Goal: Information Seeking & Learning: Learn about a topic

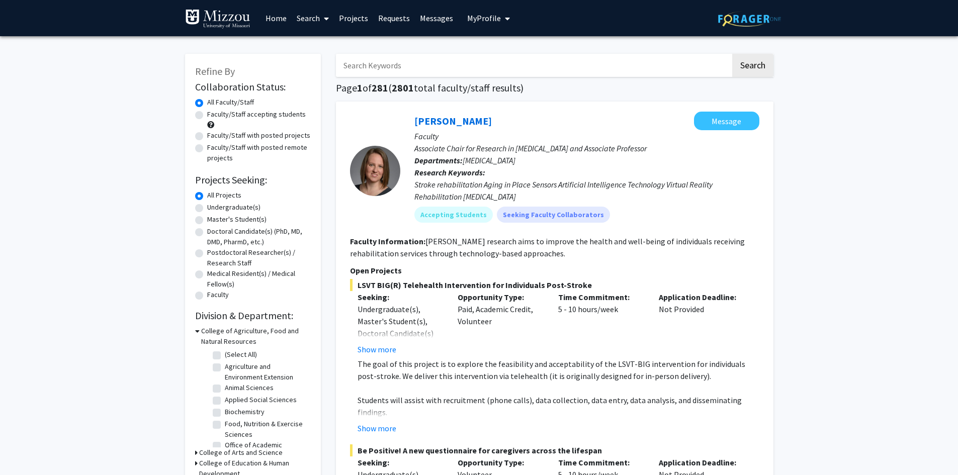
click at [487, 18] on span "My Profile" at bounding box center [484, 18] width 34 height 10
click at [522, 57] on span "View Profile" at bounding box center [529, 57] width 61 height 11
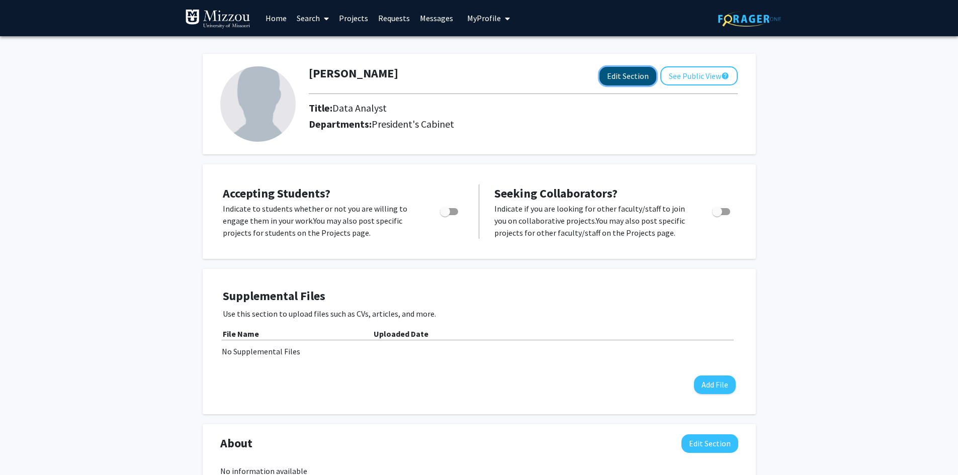
click at [623, 82] on button "Edit Section" at bounding box center [628, 76] width 57 height 19
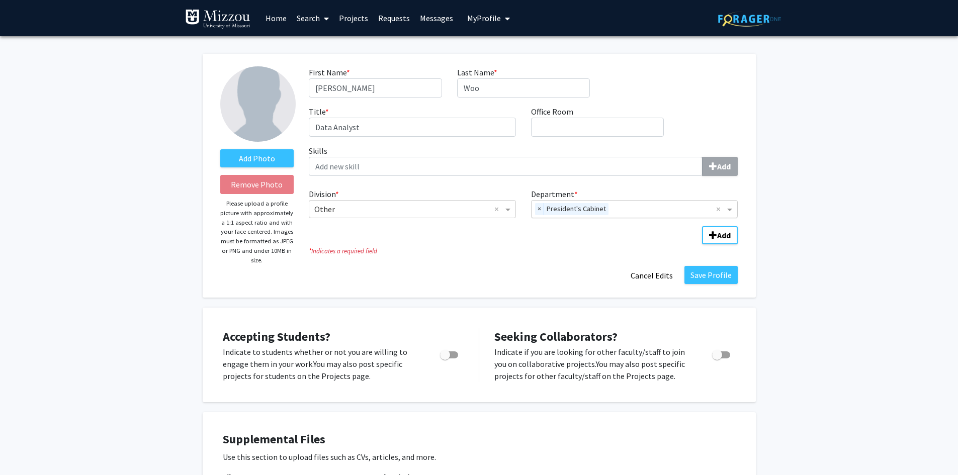
click at [540, 208] on span "×" at bounding box center [539, 209] width 9 height 12
click at [551, 212] on input "Department" at bounding box center [631, 210] width 189 height 12
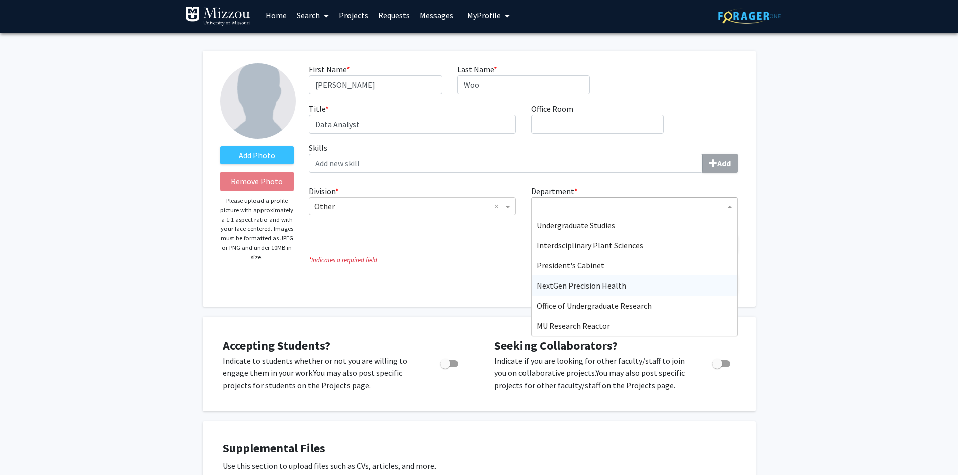
scroll to position [50, 0]
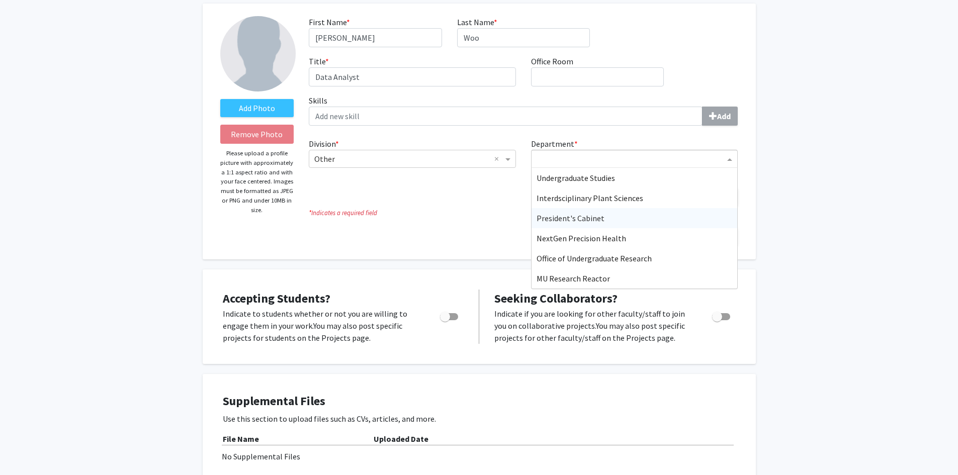
click at [640, 218] on div "President's Cabinet" at bounding box center [635, 218] width 206 height 20
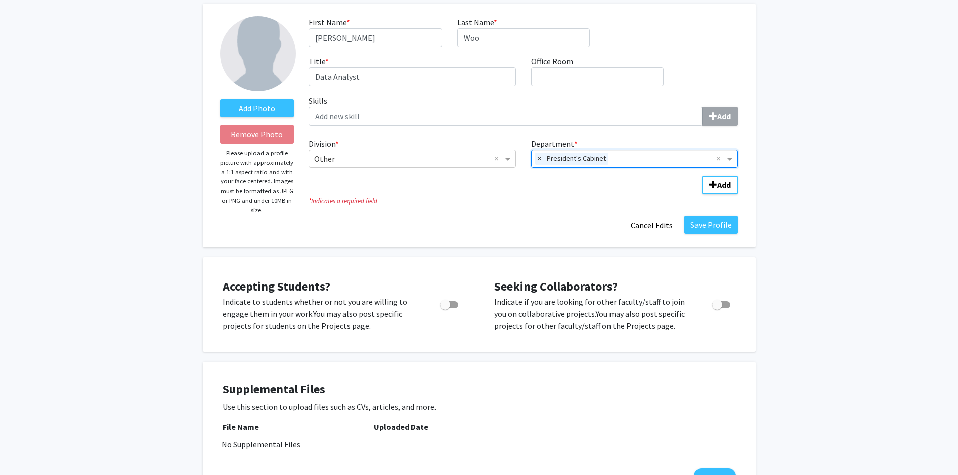
click at [626, 191] on fg-division-department-wrapper "Division * × Other × Department * × President's Cabinet × Add" at bounding box center [523, 164] width 444 height 60
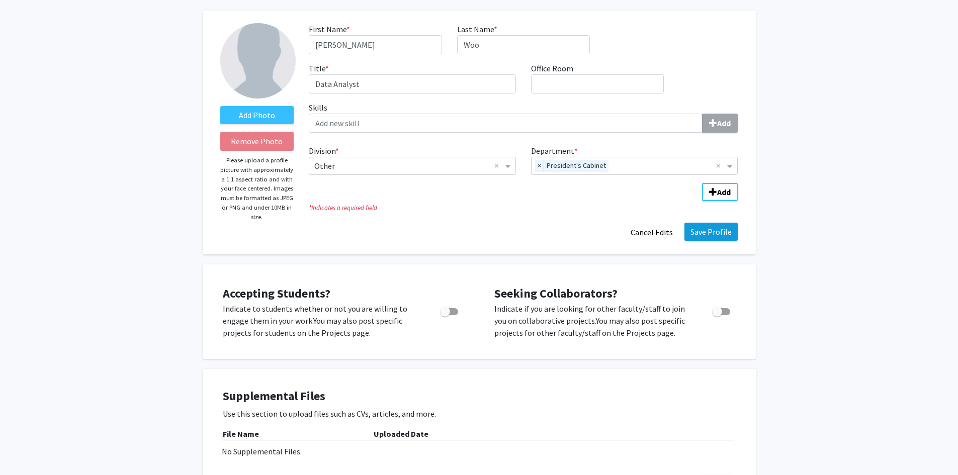
scroll to position [0, 0]
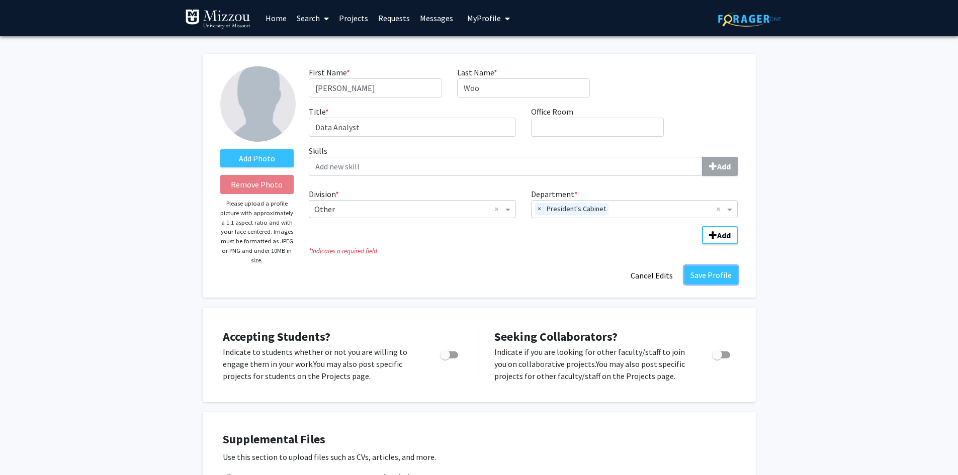
click at [708, 280] on button "Save Profile" at bounding box center [711, 275] width 53 height 18
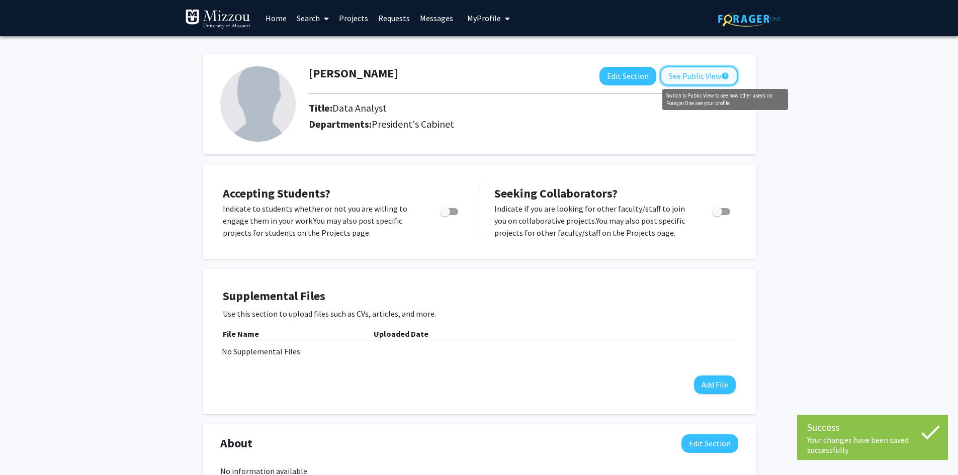
click at [720, 77] on button "See Public View help" at bounding box center [698, 75] width 77 height 19
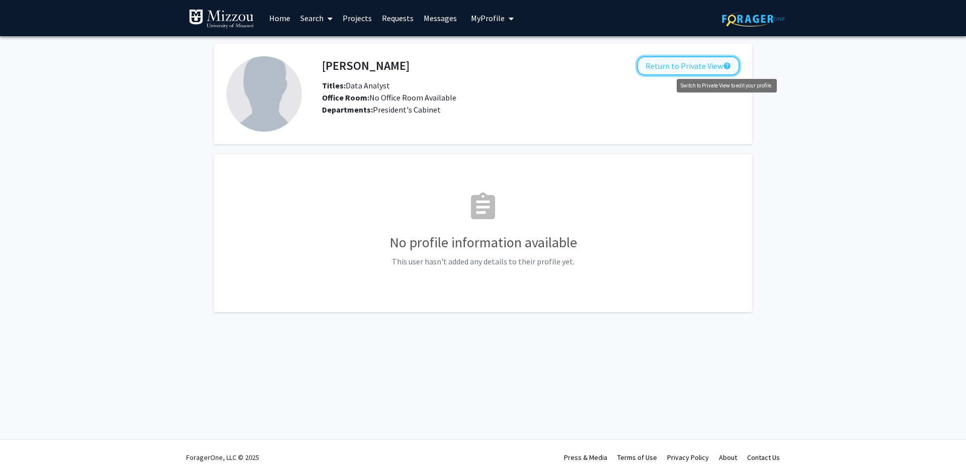
click at [728, 68] on mat-icon "help" at bounding box center [727, 66] width 8 height 12
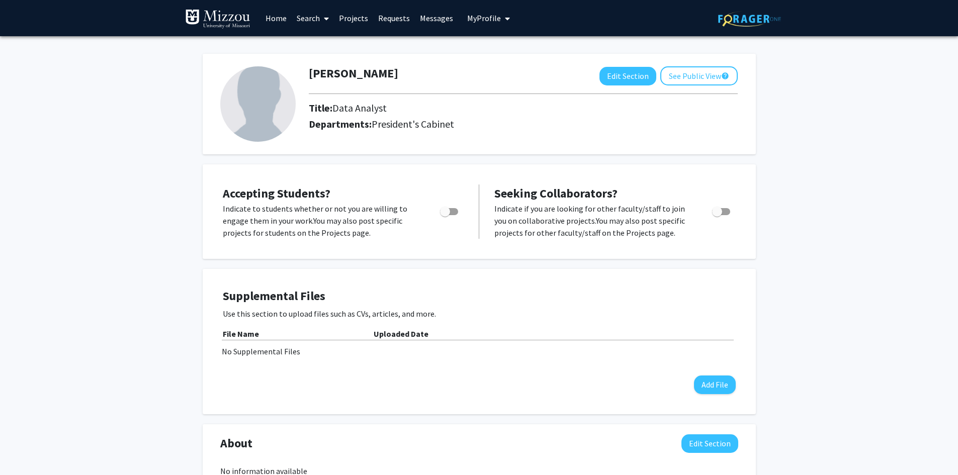
click at [296, 16] on link "Search" at bounding box center [313, 18] width 42 height 35
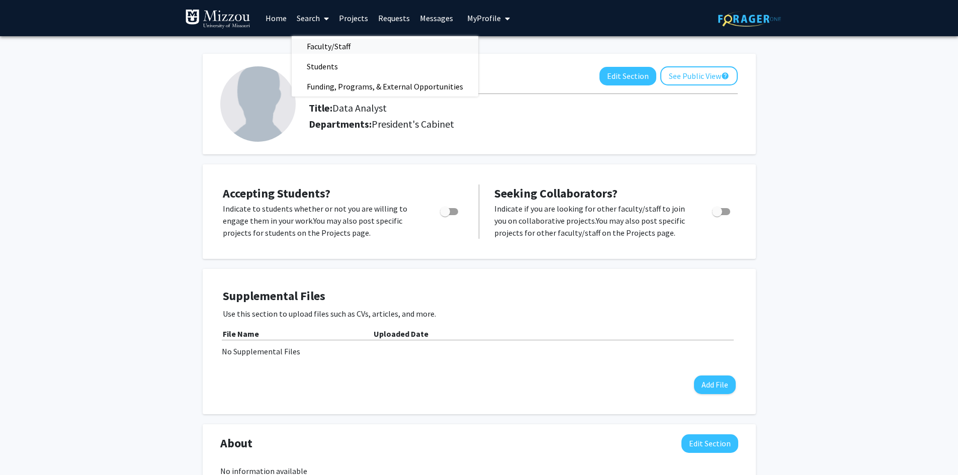
click at [355, 44] on span "Faculty/Staff" at bounding box center [329, 46] width 74 height 20
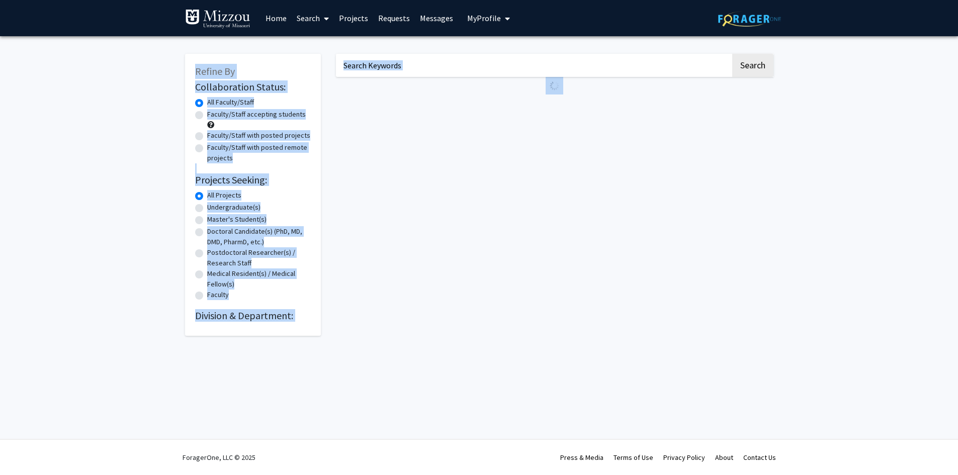
click at [355, 44] on div "Search" at bounding box center [554, 190] width 453 height 292
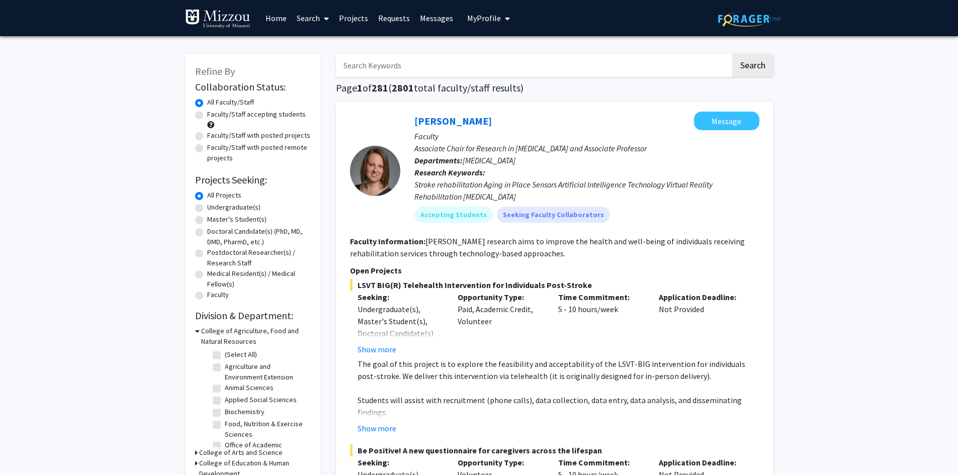
click at [198, 331] on icon at bounding box center [197, 331] width 5 height 11
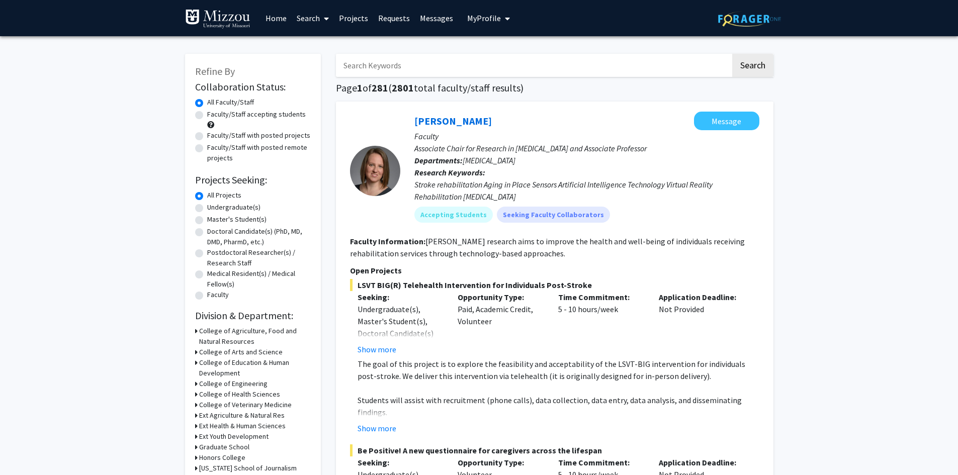
click at [319, 23] on link "Search" at bounding box center [313, 18] width 42 height 35
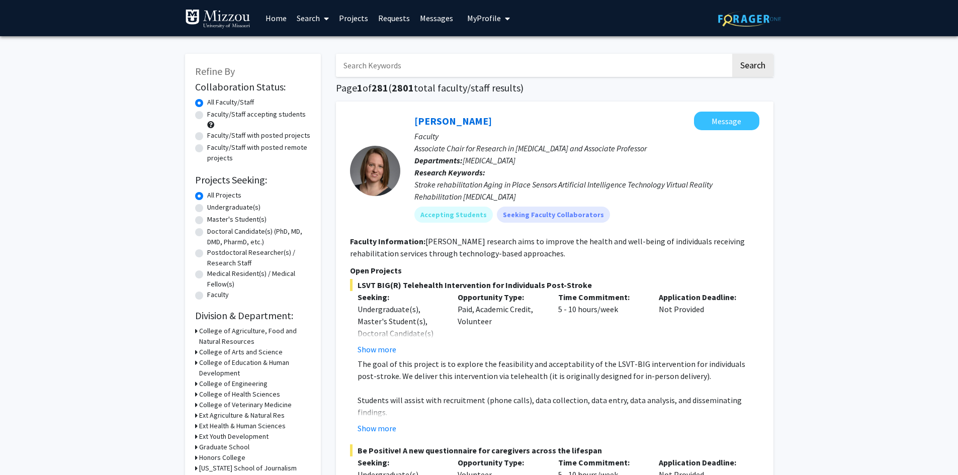
click at [215, 299] on label "Faculty" at bounding box center [218, 295] width 22 height 11
click at [214, 296] on input "Faculty" at bounding box center [210, 293] width 7 height 7
radio input "true"
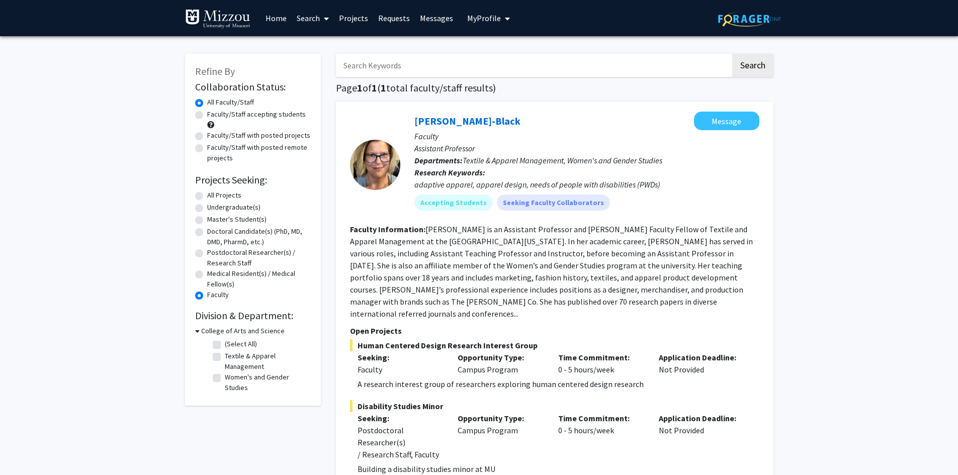
click at [217, 297] on label "Faculty" at bounding box center [218, 295] width 22 height 11
click at [214, 296] on input "Faculty" at bounding box center [210, 293] width 7 height 7
click at [207, 193] on label "All Projects" at bounding box center [224, 195] width 34 height 11
click at [207, 193] on input "All Projects" at bounding box center [210, 193] width 7 height 7
radio input "true"
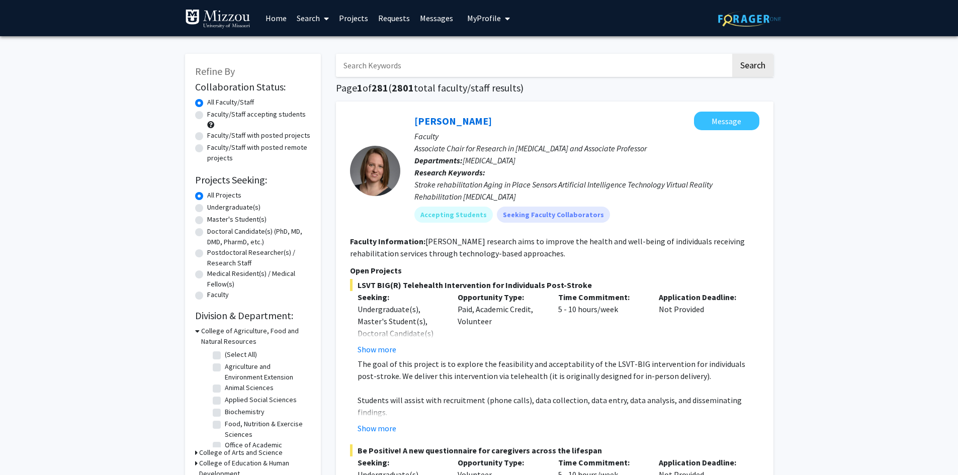
click at [204, 117] on div "Faculty/Staff accepting students" at bounding box center [253, 119] width 116 height 21
click at [207, 113] on label "Faculty/Staff accepting students" at bounding box center [256, 114] width 99 height 11
click at [207, 113] on input "Faculty/Staff accepting students" at bounding box center [210, 112] width 7 height 7
radio input "true"
click at [207, 104] on label "All Faculty/Staff" at bounding box center [230, 102] width 47 height 11
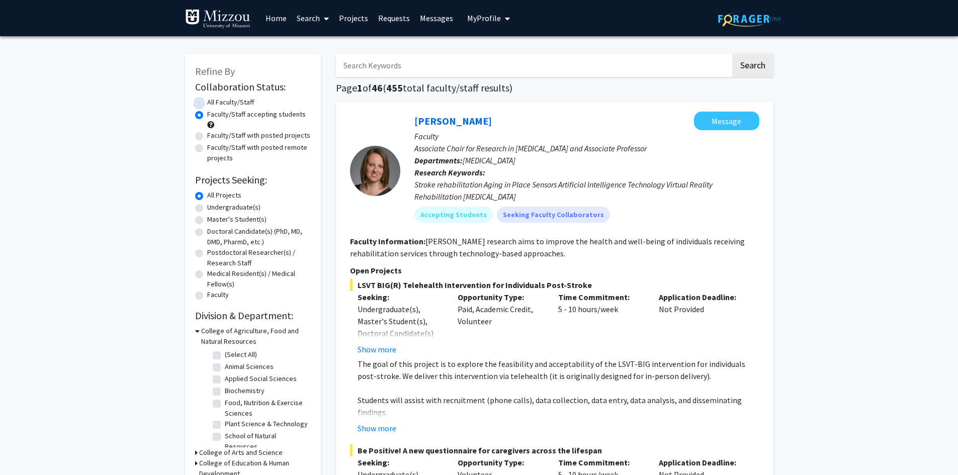
click at [207, 104] on input "All Faculty/Staff" at bounding box center [210, 100] width 7 height 7
radio input "true"
click at [207, 148] on label "Faculty/Staff with posted remote projects" at bounding box center [259, 152] width 104 height 21
click at [207, 148] on input "Faculty/Staff with posted remote projects" at bounding box center [210, 145] width 7 height 7
radio input "true"
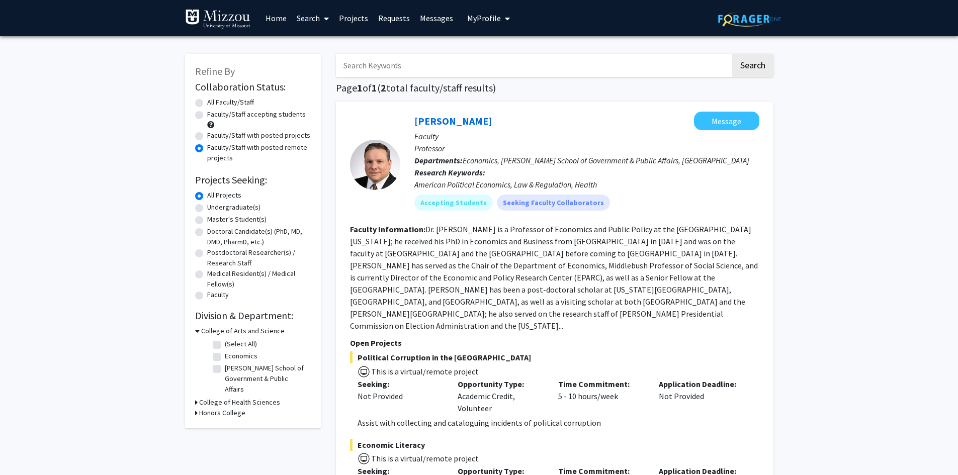
click at [207, 103] on label "All Faculty/Staff" at bounding box center [230, 102] width 47 height 11
click at [207, 103] on input "All Faculty/Staff" at bounding box center [210, 100] width 7 height 7
radio input "true"
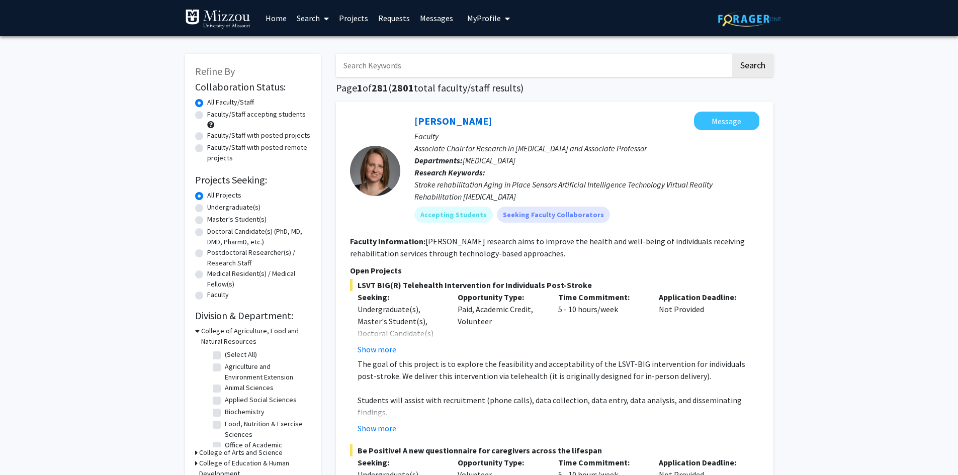
click at [219, 296] on label "Faculty" at bounding box center [218, 295] width 22 height 11
click at [214, 296] on input "Faculty" at bounding box center [210, 293] width 7 height 7
radio input "true"
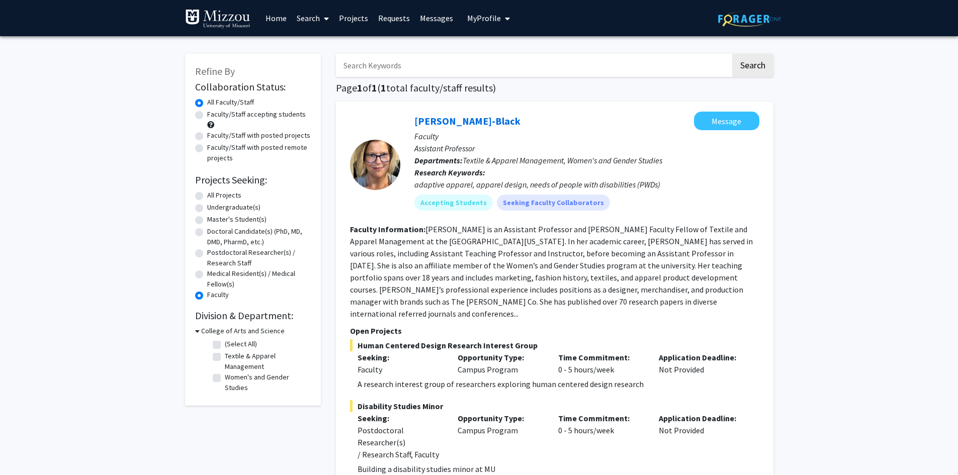
click at [214, 272] on label "Medical Resident(s) / Medical Fellow(s)" at bounding box center [259, 279] width 104 height 21
click at [214, 272] on input "Medical Resident(s) / Medical Fellow(s)" at bounding box center [210, 272] width 7 height 7
radio input "true"
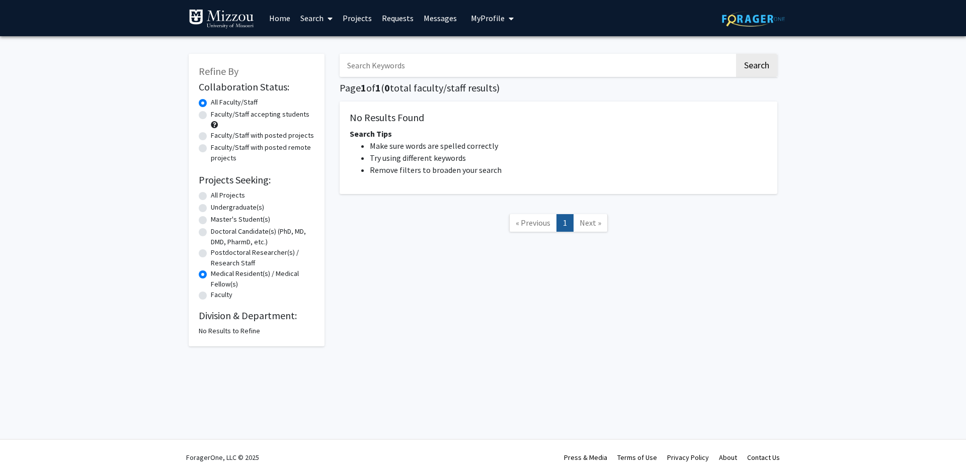
click at [215, 262] on label "Postdoctoral Researcher(s) / Research Staff" at bounding box center [263, 257] width 104 height 21
click at [215, 254] on input "Postdoctoral Researcher(s) / Research Staff" at bounding box center [214, 250] width 7 height 7
radio input "true"
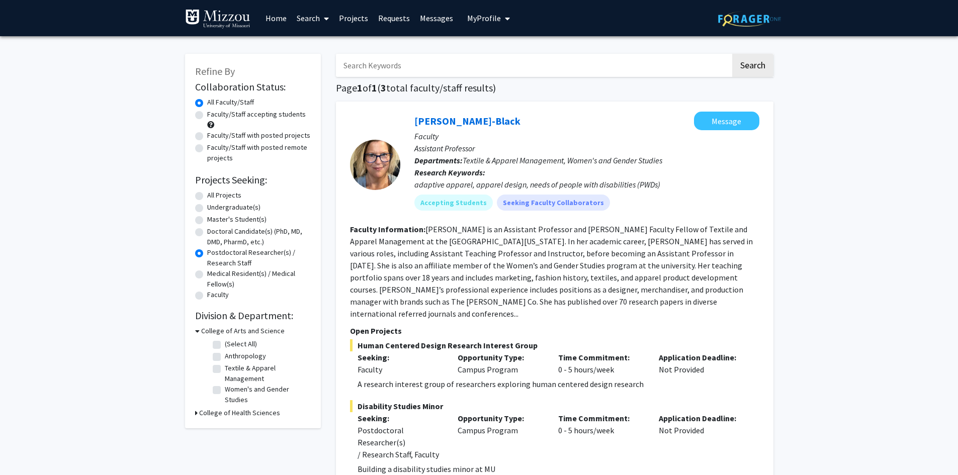
click at [217, 240] on label "Doctoral Candidate(s) (PhD, MD, DMD, PharmD, etc.)" at bounding box center [259, 236] width 104 height 21
click at [214, 233] on input "Doctoral Candidate(s) (PhD, MD, DMD, PharmD, etc.)" at bounding box center [210, 229] width 7 height 7
radio input "true"
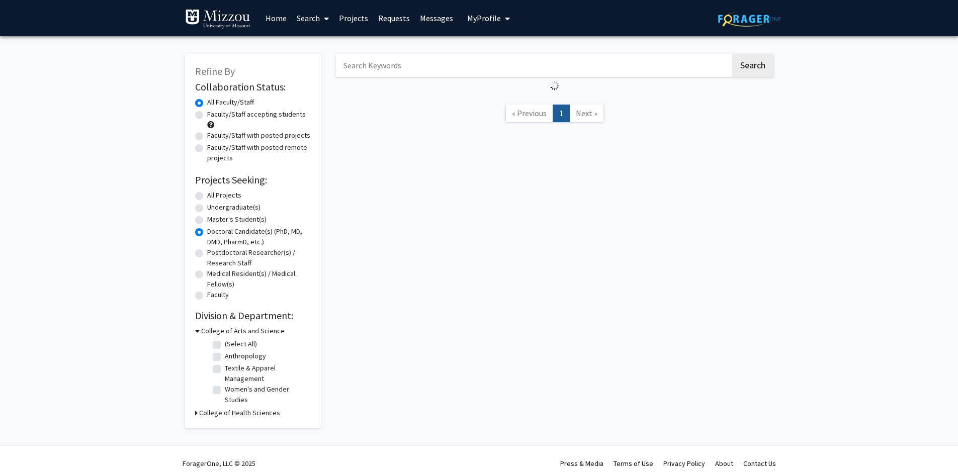
click at [214, 293] on label "Faculty" at bounding box center [218, 295] width 22 height 11
click at [214, 293] on input "Faculty" at bounding box center [210, 293] width 7 height 7
radio input "true"
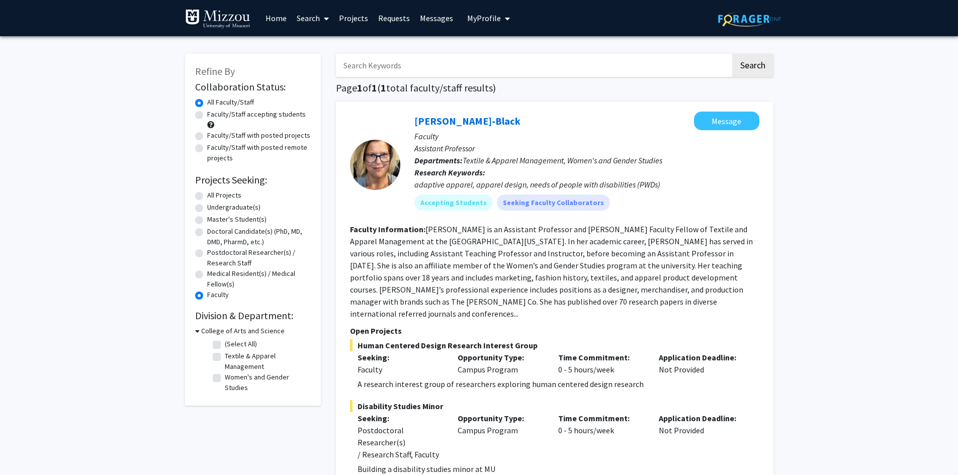
click at [211, 196] on label "All Projects" at bounding box center [224, 195] width 34 height 11
click at [211, 196] on input "All Projects" at bounding box center [210, 193] width 7 height 7
radio input "true"
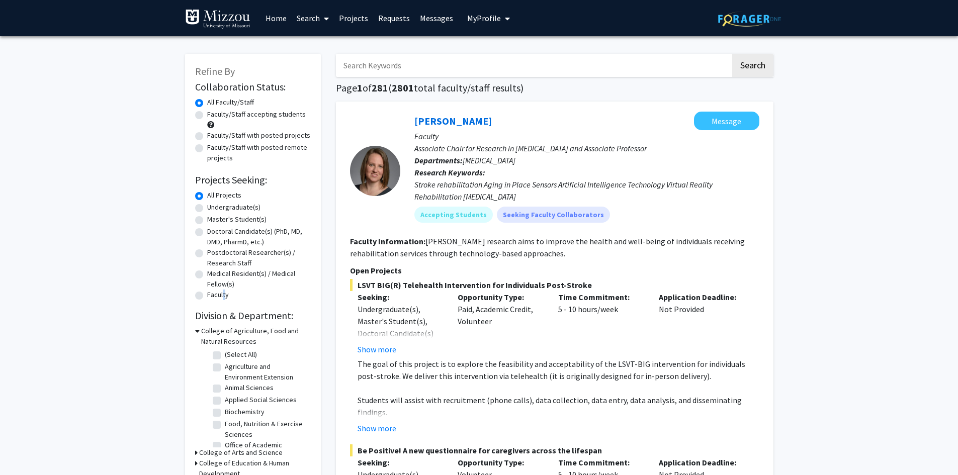
click at [219, 295] on label "Faculty" at bounding box center [218, 295] width 22 height 11
click at [220, 297] on label "Faculty" at bounding box center [218, 295] width 22 height 11
click at [214, 296] on input "Faculty" at bounding box center [210, 293] width 7 height 7
radio input "true"
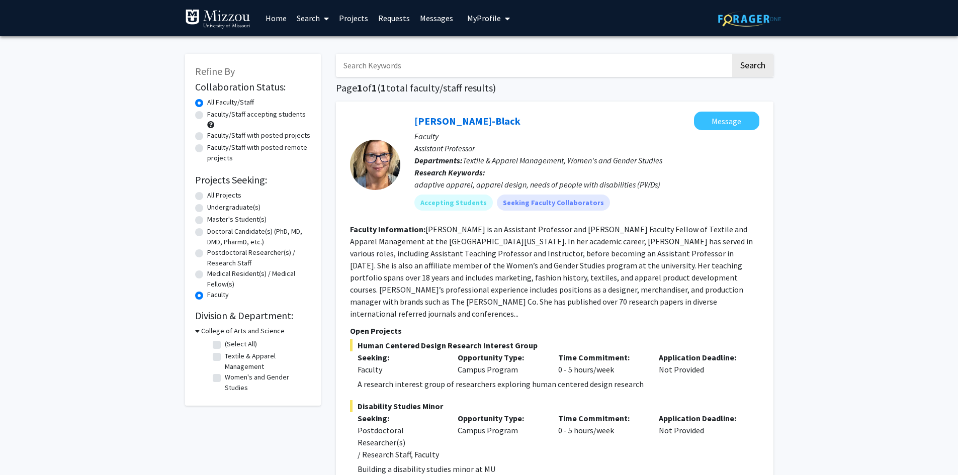
click at [207, 298] on label "Faculty" at bounding box center [218, 295] width 22 height 11
click at [207, 296] on input "Faculty" at bounding box center [210, 293] width 7 height 7
click at [207, 198] on label "All Projects" at bounding box center [224, 195] width 34 height 11
click at [207, 197] on input "All Projects" at bounding box center [210, 193] width 7 height 7
radio input "true"
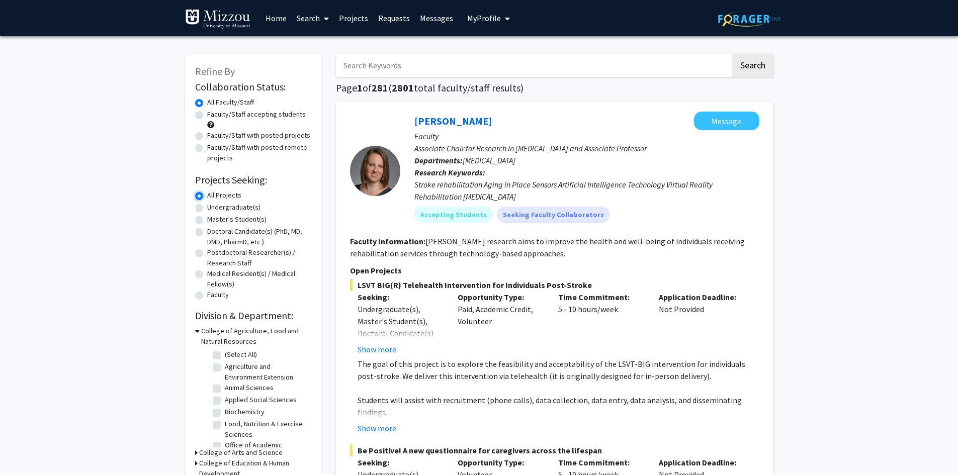
scroll to position [402, 0]
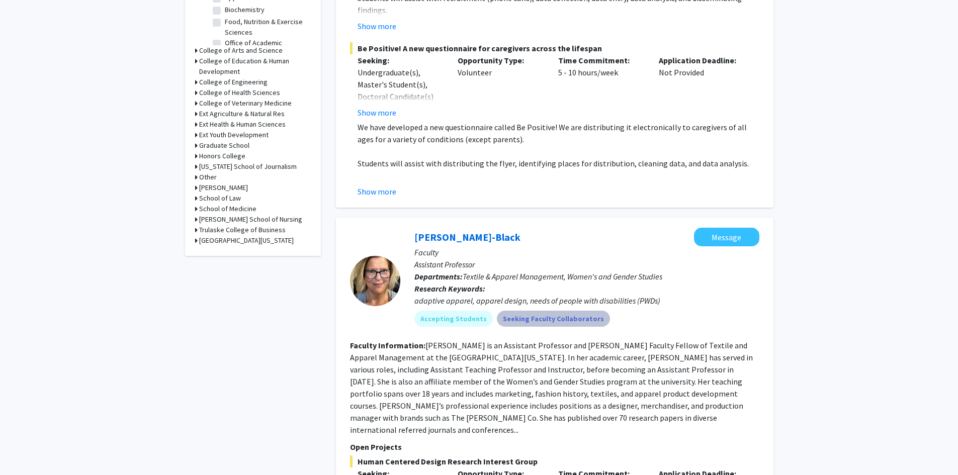
click at [536, 321] on mat-chip "Seeking Faculty Collaborators" at bounding box center [553, 319] width 113 height 16
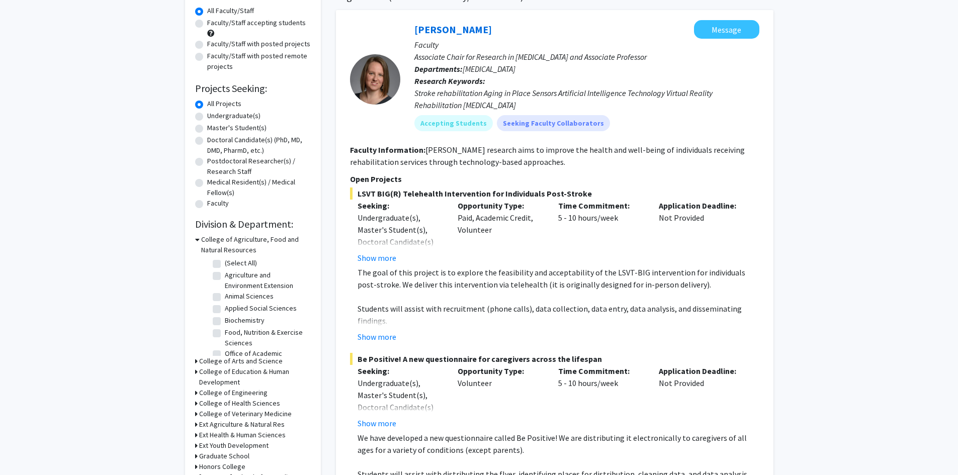
scroll to position [0, 0]
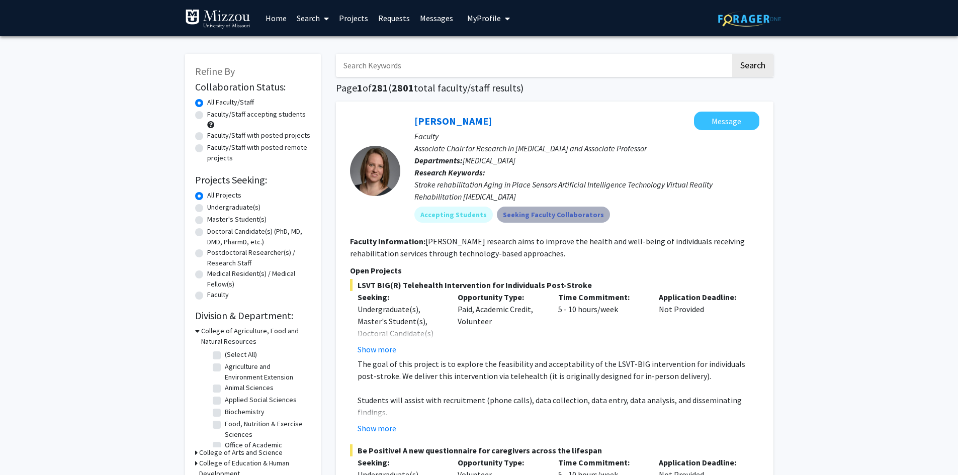
click at [549, 214] on mat-chip "Seeking Faculty Collaborators" at bounding box center [553, 215] width 113 height 16
drag, startPoint x: 549, startPoint y: 214, endPoint x: 528, endPoint y: 188, distance: 33.2
click at [528, 188] on div "Stroke rehabilitation Aging in Place Sensors Artificial Intelligence Technology…" at bounding box center [586, 191] width 345 height 24
click at [223, 282] on label "Medical Resident(s) / Medical Fellow(s)" at bounding box center [259, 279] width 104 height 21
click at [214, 275] on input "Medical Resident(s) / Medical Fellow(s)" at bounding box center [210, 272] width 7 height 7
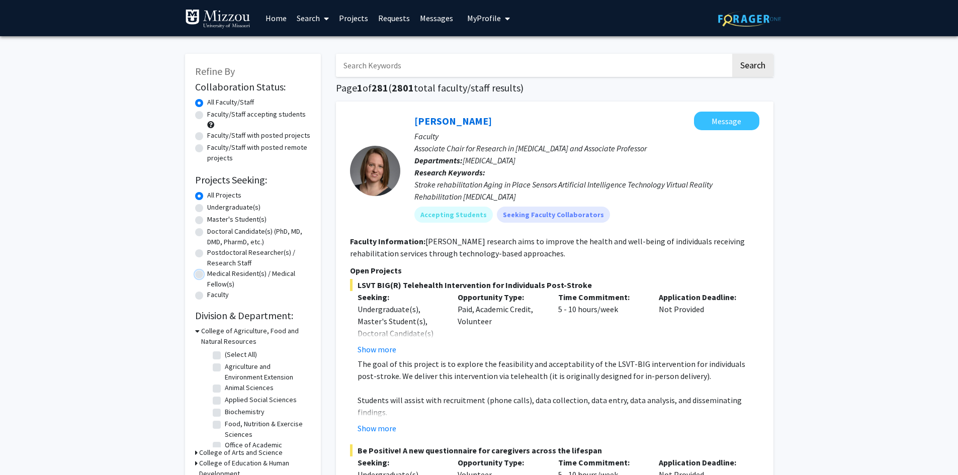
radio input "true"
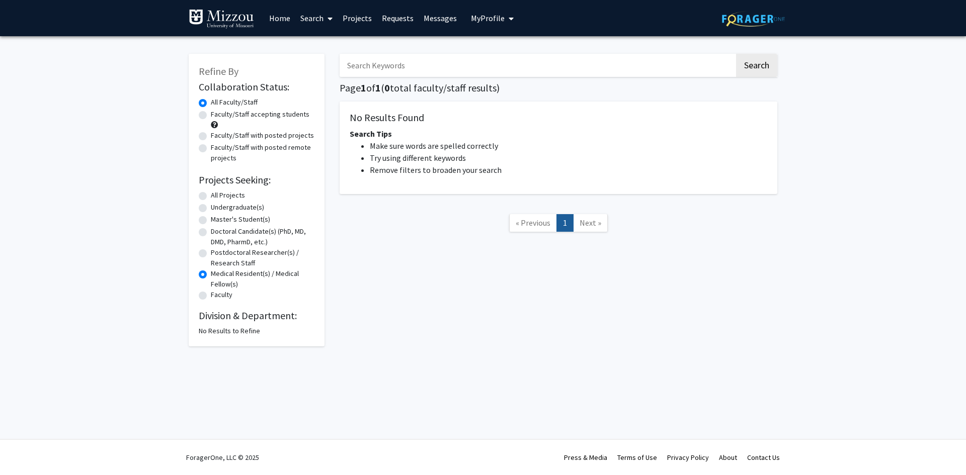
click at [213, 260] on label "Postdoctoral Researcher(s) / Research Staff" at bounding box center [263, 257] width 104 height 21
click at [213, 254] on input "Postdoctoral Researcher(s) / Research Staff" at bounding box center [214, 250] width 7 height 7
radio input "true"
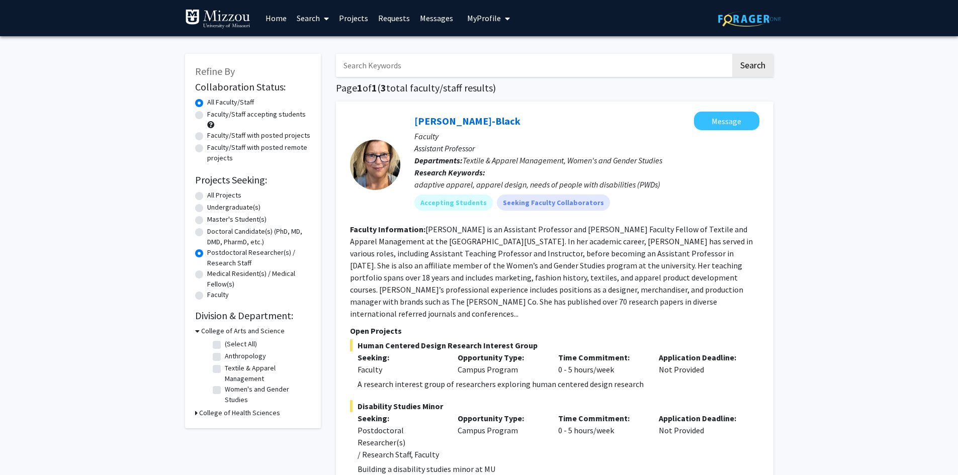
click at [223, 235] on label "Doctoral Candidate(s) (PhD, MD, DMD, PharmD, etc.)" at bounding box center [259, 236] width 104 height 21
click at [214, 233] on input "Doctoral Candidate(s) (PhD, MD, DMD, PharmD, etc.)" at bounding box center [210, 229] width 7 height 7
radio input "true"
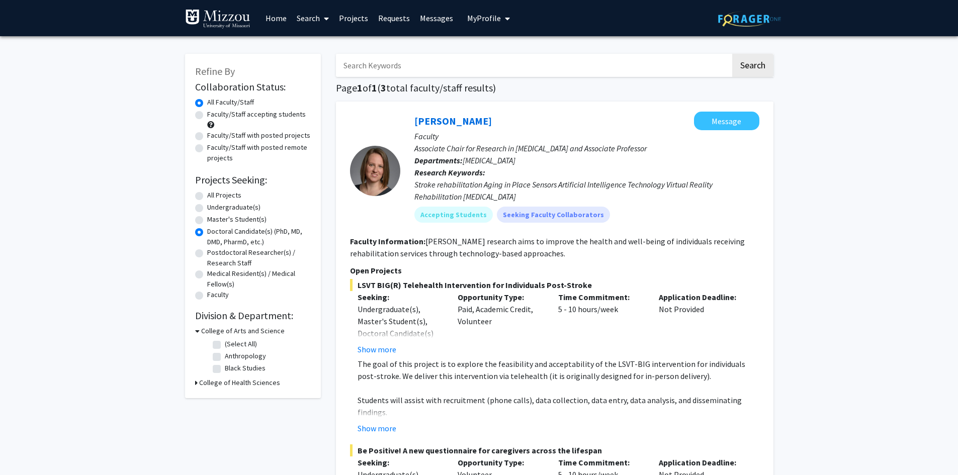
click at [233, 219] on label "Master's Student(s)" at bounding box center [236, 219] width 59 height 11
click at [214, 219] on input "Master's Student(s)" at bounding box center [210, 217] width 7 height 7
radio input "true"
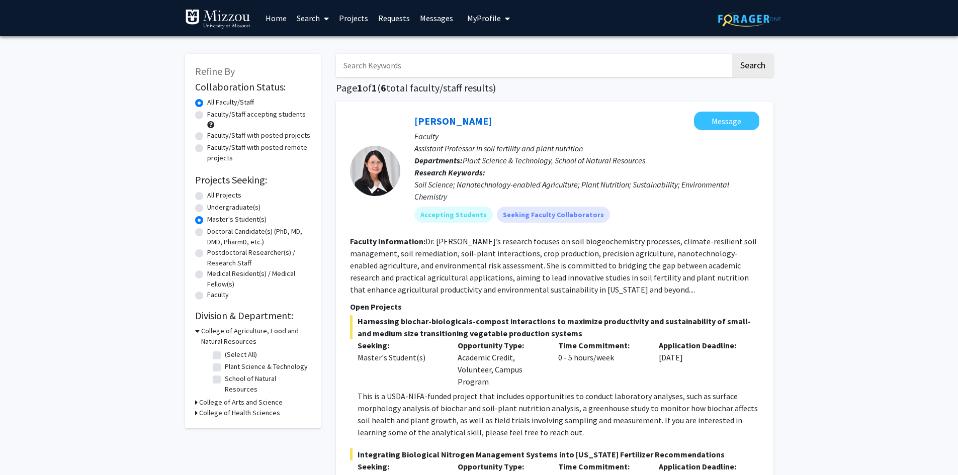
click at [234, 210] on label "Undergraduate(s)" at bounding box center [233, 207] width 53 height 11
click at [214, 209] on input "Undergraduate(s)" at bounding box center [210, 205] width 7 height 7
radio input "true"
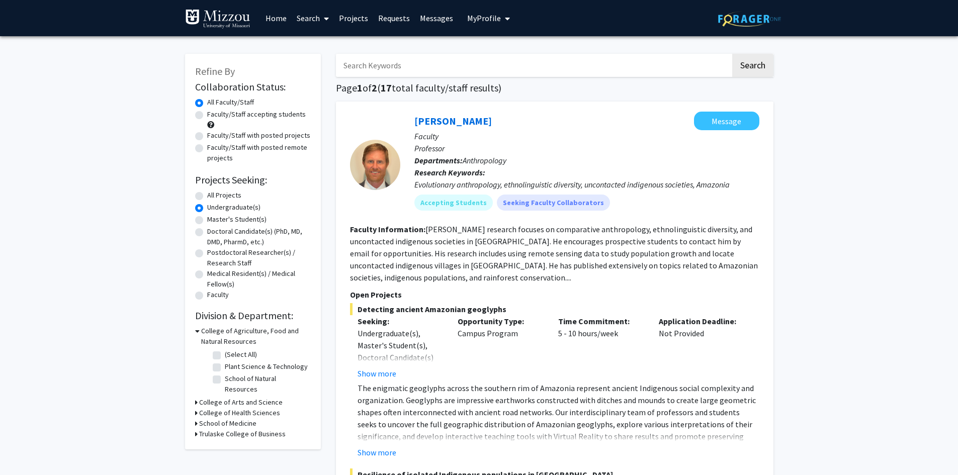
click at [237, 191] on label "All Projects" at bounding box center [224, 195] width 34 height 11
click at [214, 191] on input "All Projects" at bounding box center [210, 193] width 7 height 7
radio input "true"
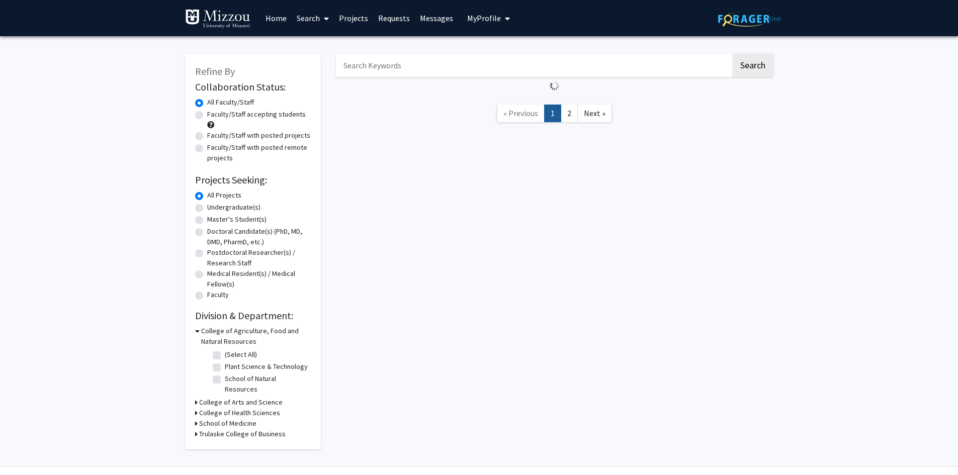
click at [237, 203] on label "Undergraduate(s)" at bounding box center [233, 207] width 53 height 11
click at [214, 203] on input "Undergraduate(s)" at bounding box center [210, 205] width 7 height 7
radio input "true"
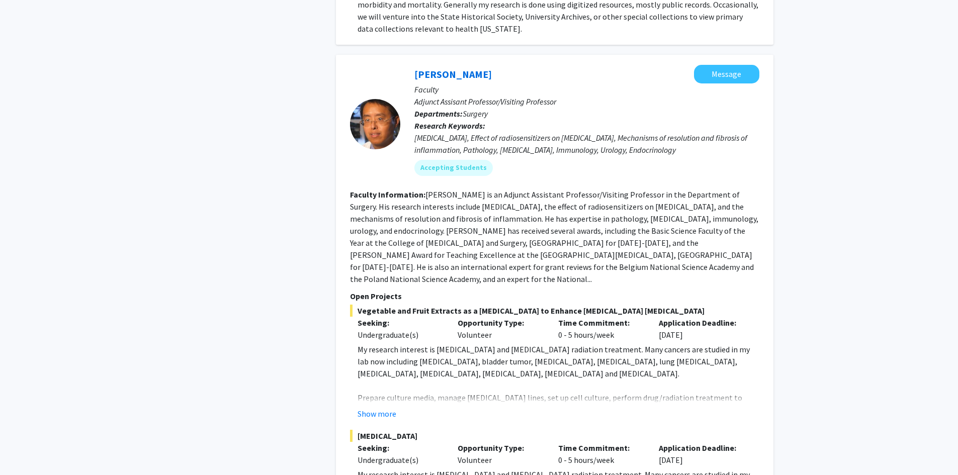
scroll to position [4973, 0]
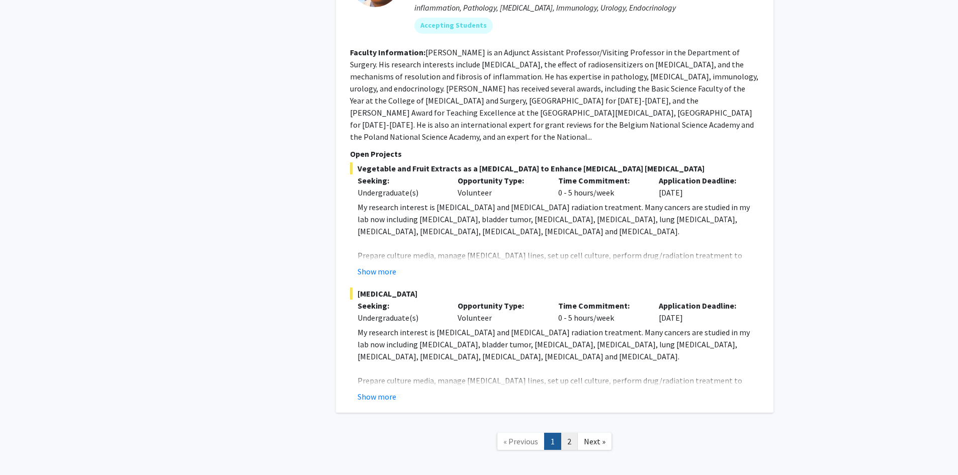
click at [564, 433] on link "2" at bounding box center [569, 442] width 17 height 18
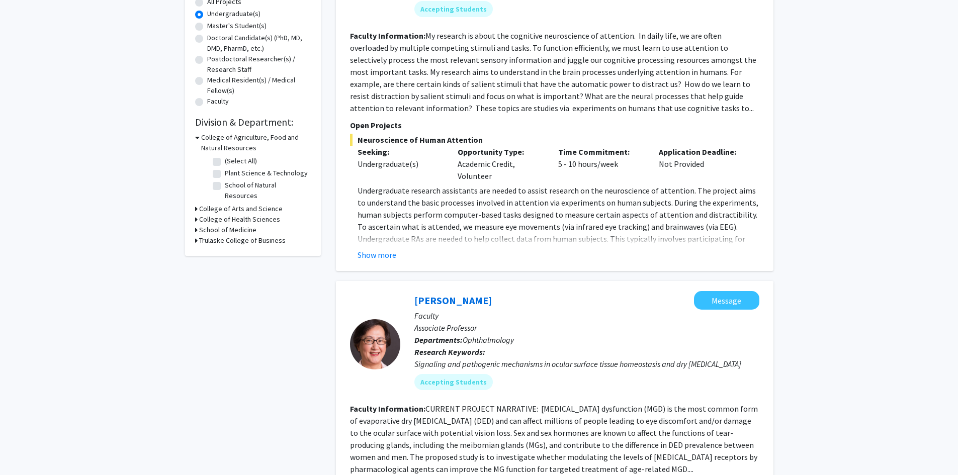
scroll to position [201, 0]
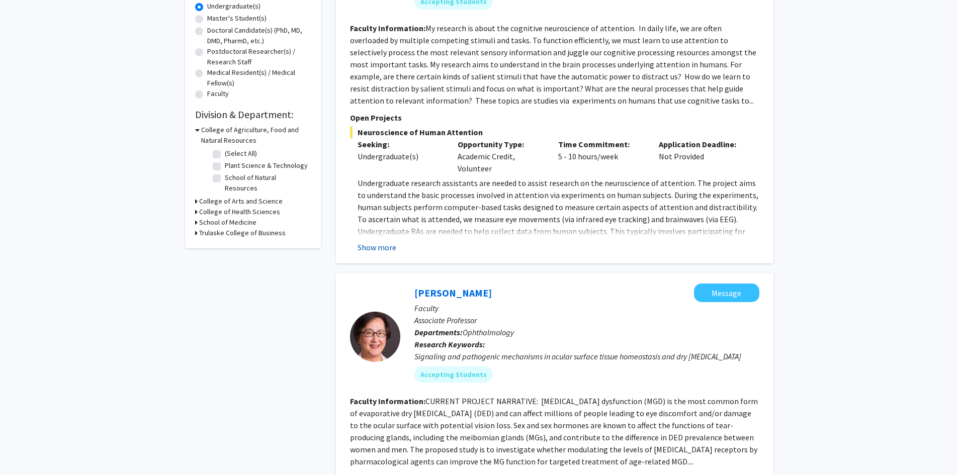
click at [368, 249] on button "Show more" at bounding box center [377, 247] width 39 height 12
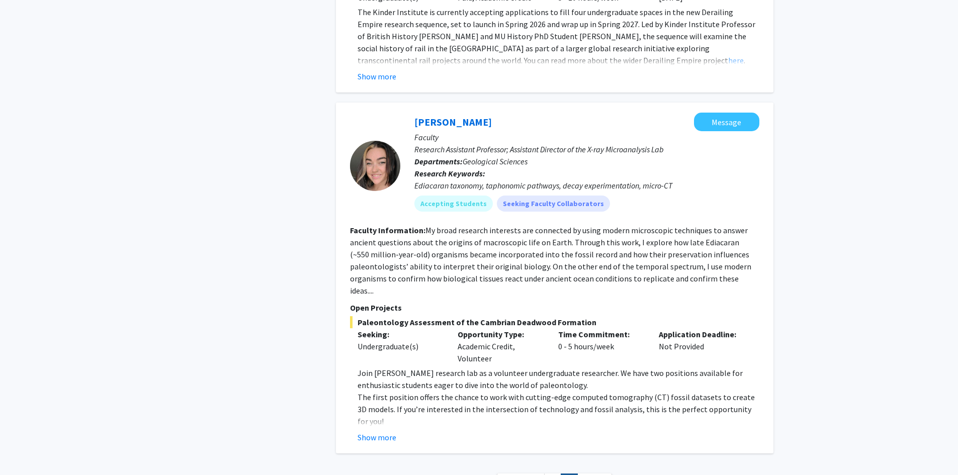
scroll to position [2287, 0]
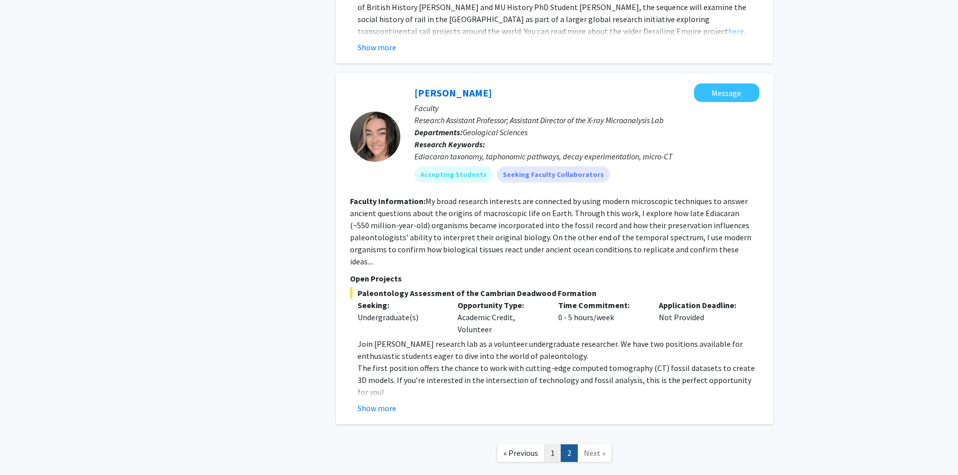
click at [553, 445] on link "1" at bounding box center [552, 454] width 17 height 18
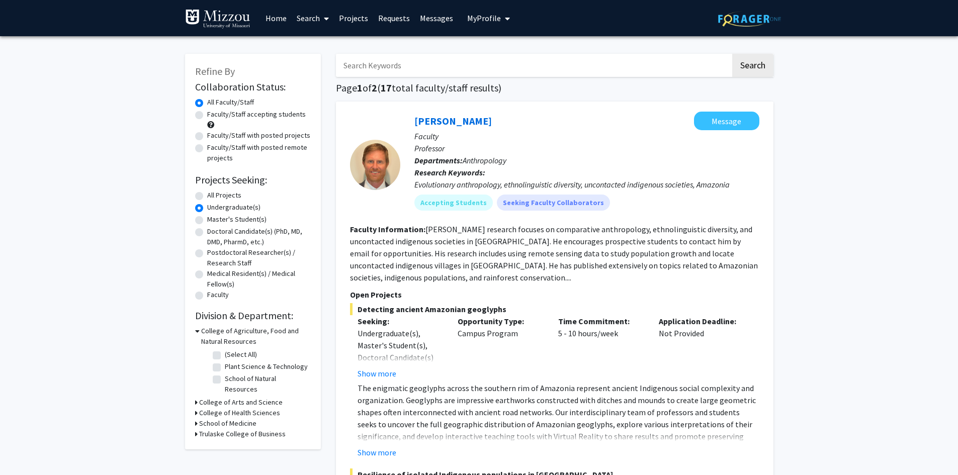
click at [322, 17] on span at bounding box center [324, 18] width 9 height 35
click at [341, 47] on span "Faculty/Staff" at bounding box center [329, 46] width 74 height 20
radio input "true"
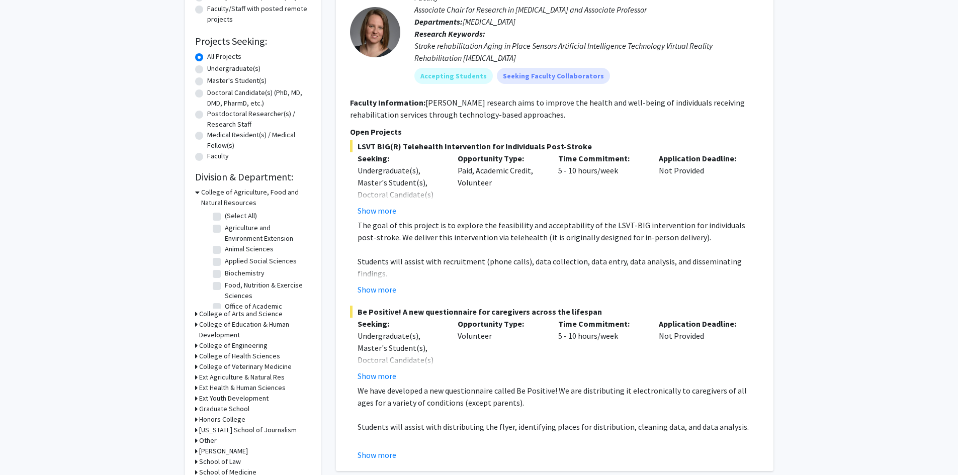
scroll to position [151, 0]
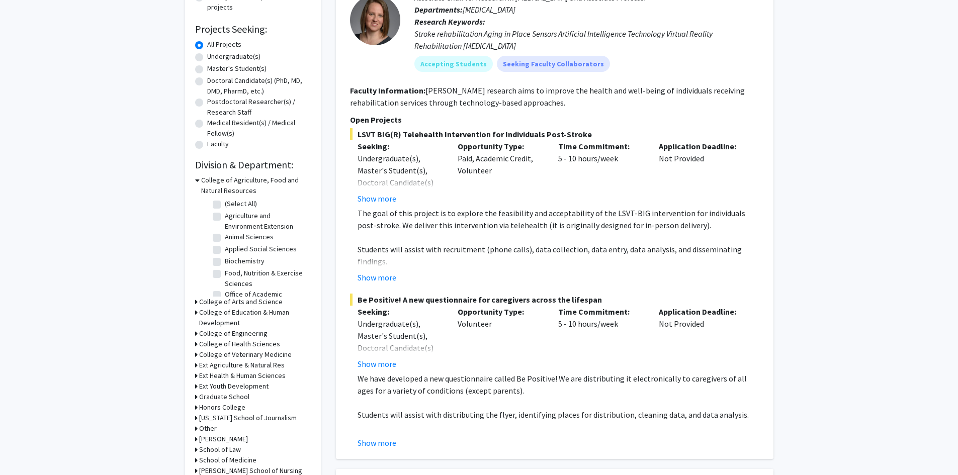
click at [245, 184] on h3 "College of Agriculture, Food and Natural Resources" at bounding box center [256, 185] width 110 height 21
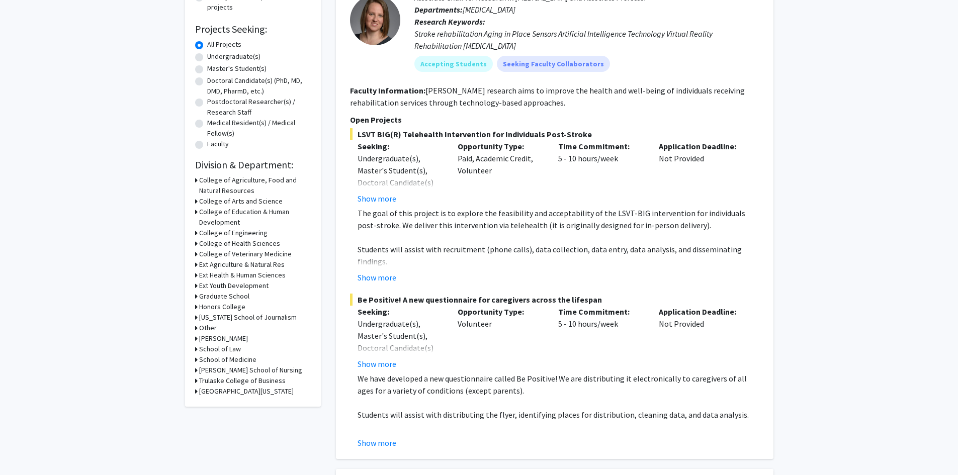
click at [247, 190] on h3 "College of Agriculture, Food and Natural Resources" at bounding box center [255, 185] width 112 height 21
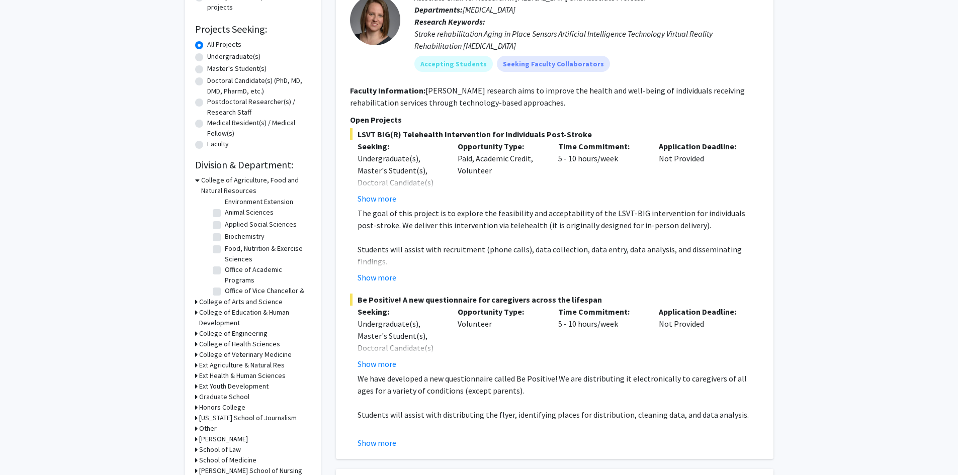
scroll to position [0, 0]
click at [260, 247] on label "Applied Social Sciences" at bounding box center [261, 249] width 72 height 11
click at [231, 247] on input "Applied Social Sciences" at bounding box center [228, 247] width 7 height 7
checkbox input "true"
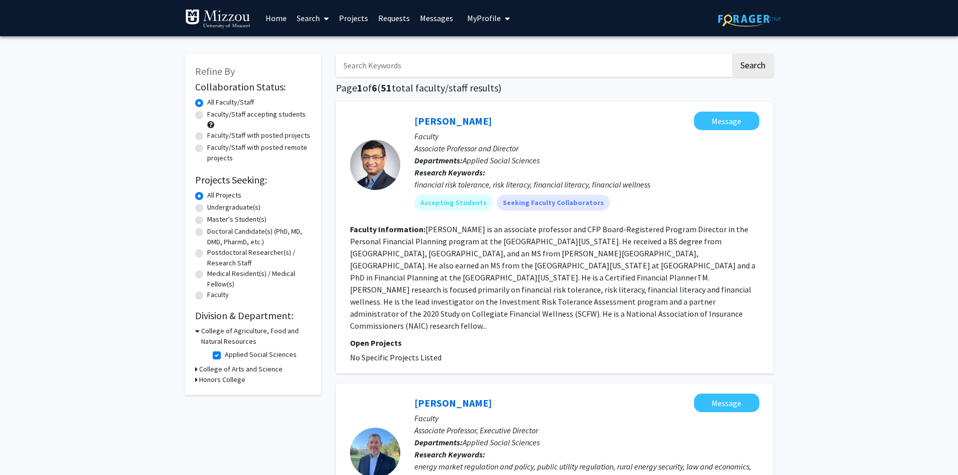
click at [245, 354] on label "Applied Social Sciences" at bounding box center [261, 355] width 72 height 11
click at [231, 354] on input "Applied Social Sciences" at bounding box center [228, 353] width 7 height 7
checkbox input "false"
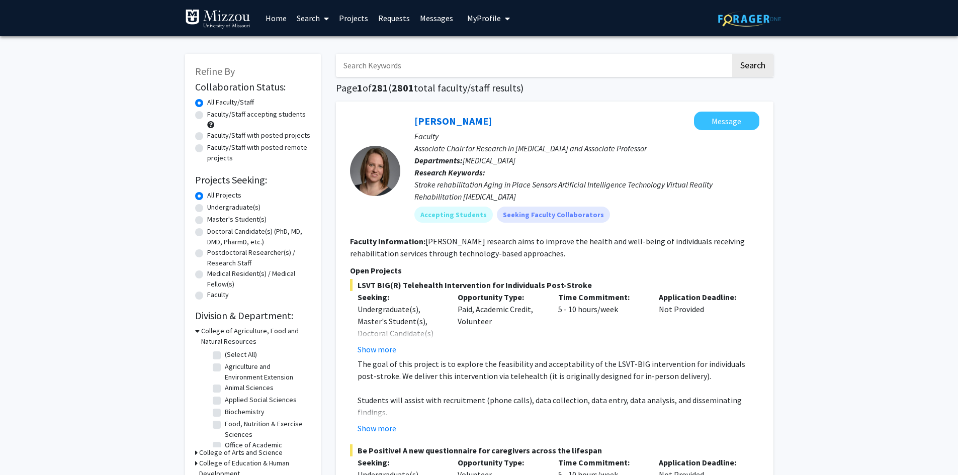
click at [387, 354] on button "Show more" at bounding box center [377, 350] width 39 height 12
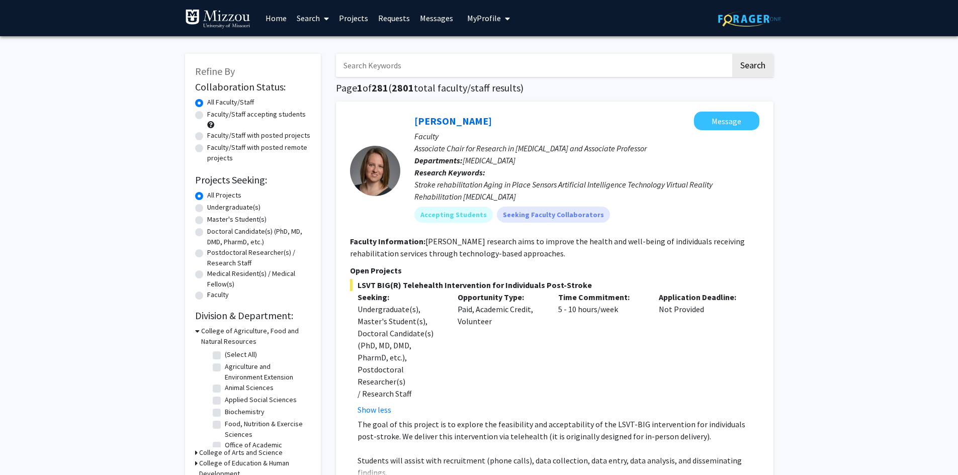
click at [226, 257] on label "Postdoctoral Researcher(s) / Research Staff" at bounding box center [259, 257] width 104 height 21
click at [214, 254] on input "Postdoctoral Researcher(s) / Research Staff" at bounding box center [210, 250] width 7 height 7
radio input "true"
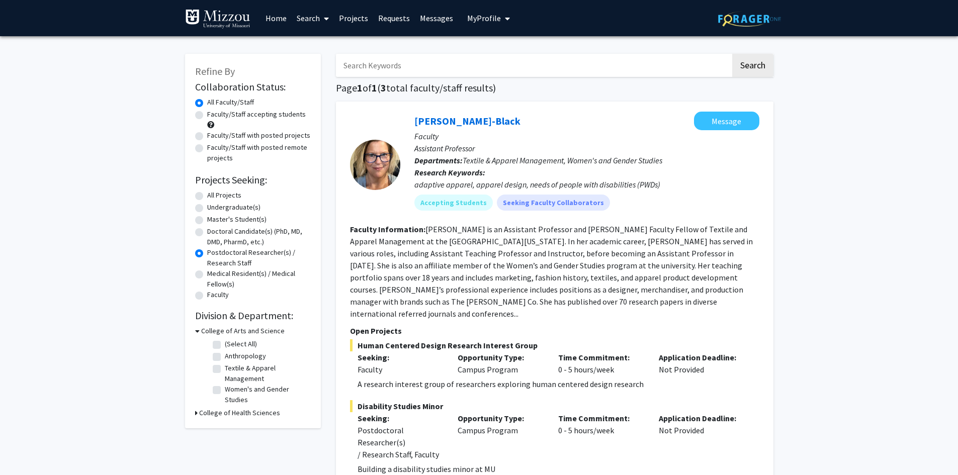
click at [207, 293] on label "Faculty" at bounding box center [218, 295] width 22 height 11
click at [207, 293] on input "Faculty" at bounding box center [210, 293] width 7 height 7
radio input "true"
click at [213, 195] on label "All Projects" at bounding box center [224, 195] width 34 height 11
click at [213, 195] on input "All Projects" at bounding box center [210, 193] width 7 height 7
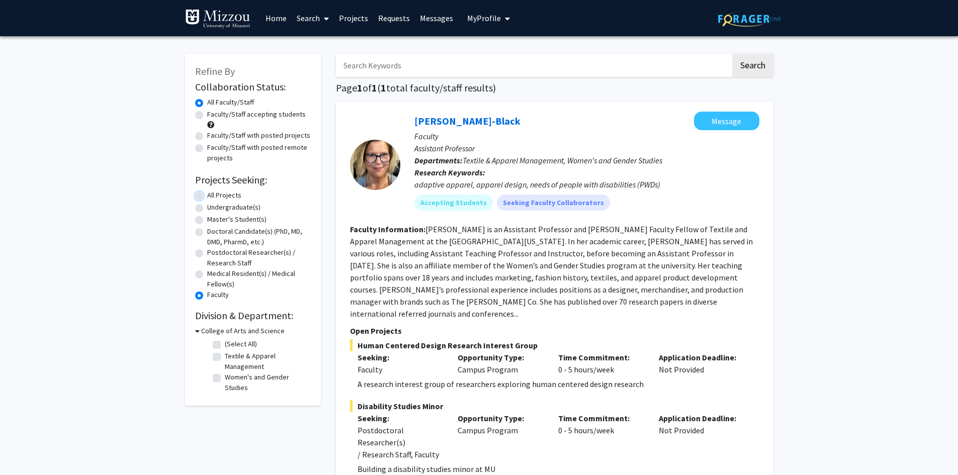
radio input "true"
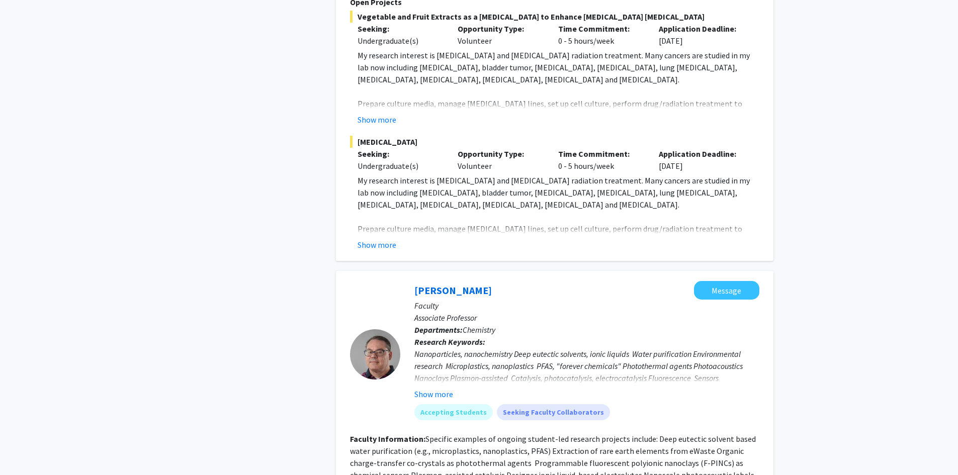
scroll to position [2515, 0]
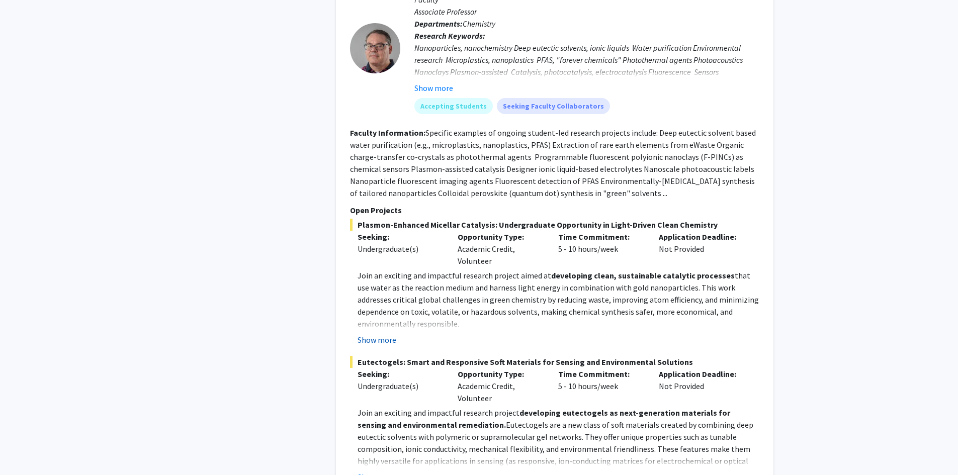
click at [385, 334] on button "Show more" at bounding box center [377, 340] width 39 height 12
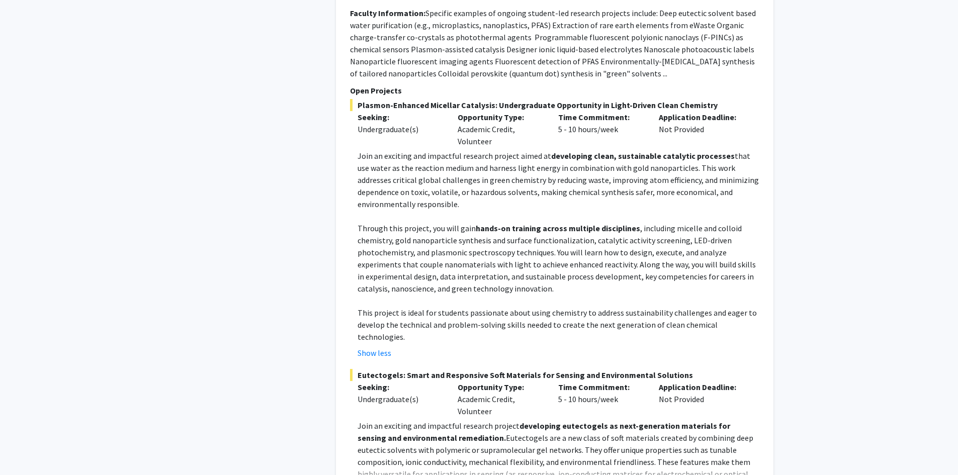
scroll to position [2666, 0]
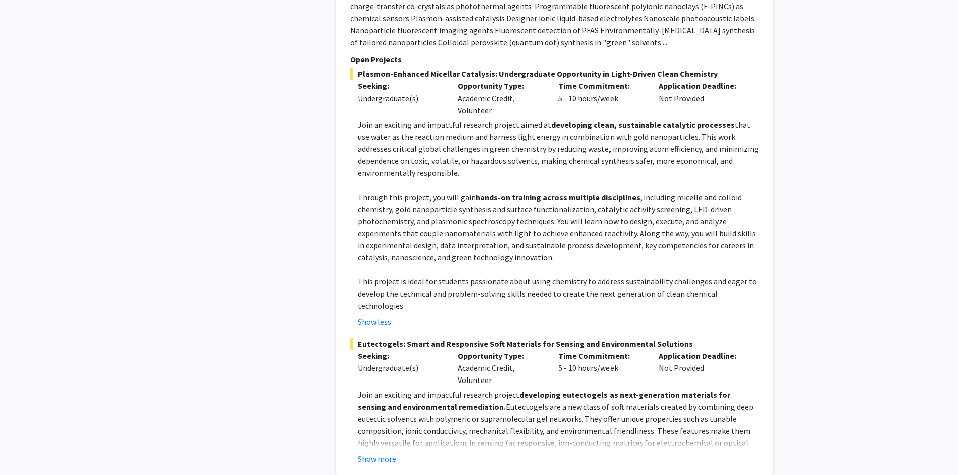
click at [389, 453] on button "Show more" at bounding box center [377, 459] width 39 height 12
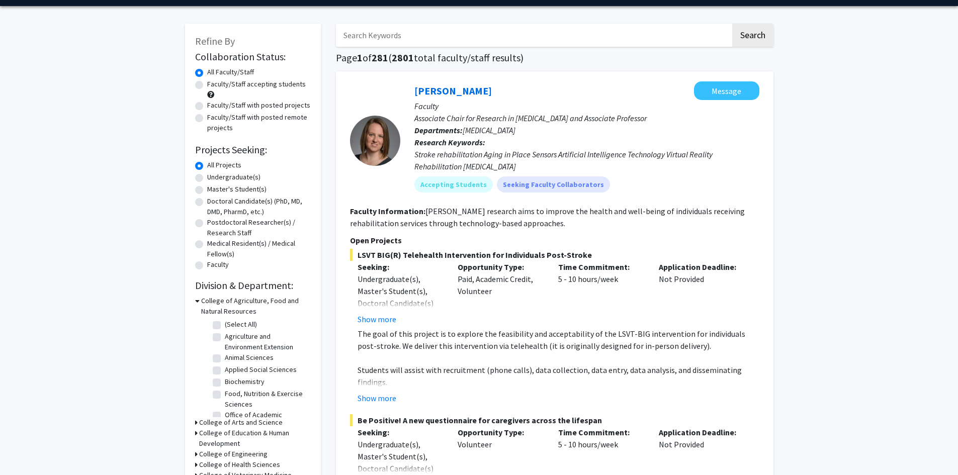
scroll to position [0, 0]
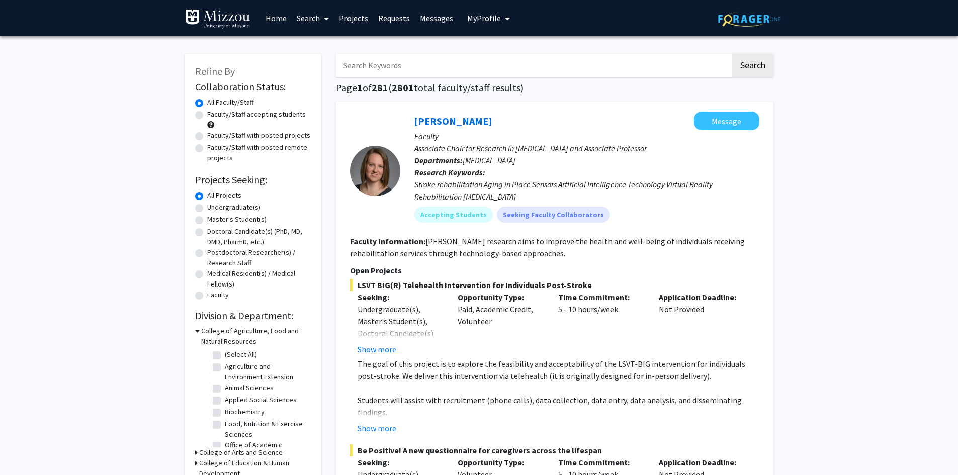
click at [453, 76] on input "Search Keywords" at bounding box center [533, 65] width 395 height 23
click at [456, 70] on input "Search Keywords" at bounding box center [533, 65] width 395 height 23
click at [345, 161] on div "[PERSON_NAME] Message Faculty Associate Chair for Research in [MEDICAL_DATA] an…" at bounding box center [555, 356] width 438 height 508
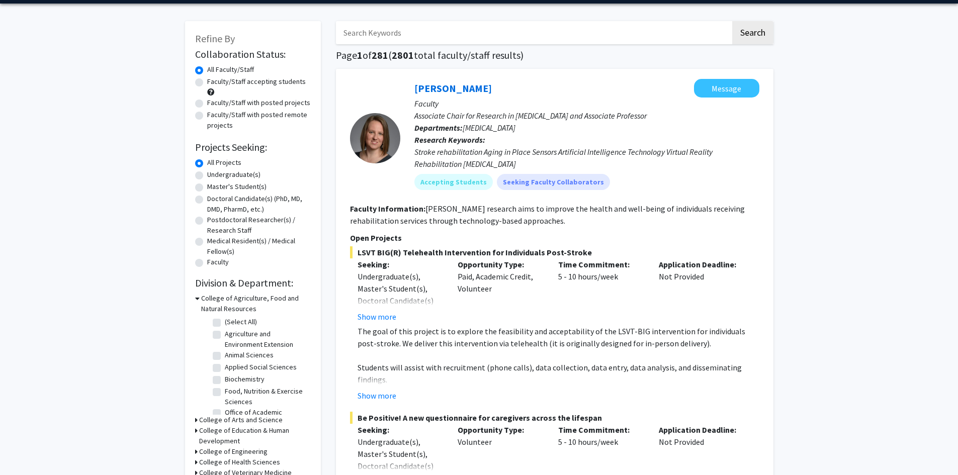
scroll to position [50, 0]
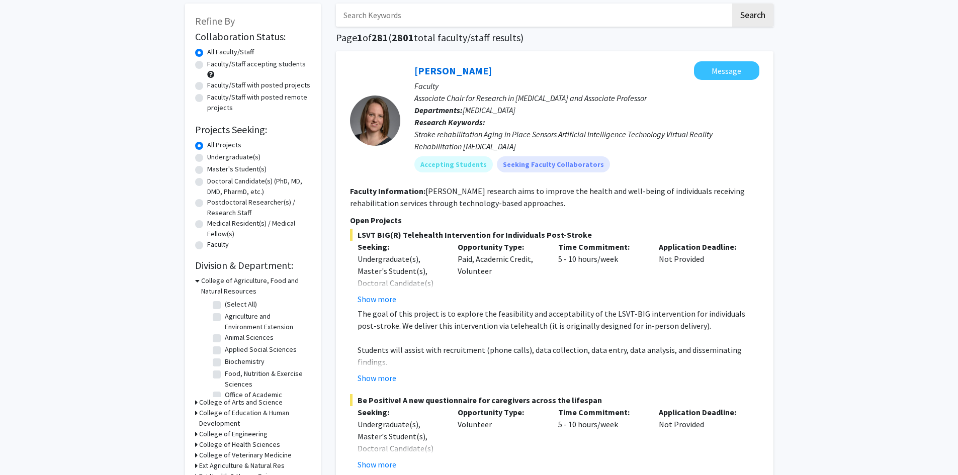
click at [198, 281] on icon at bounding box center [197, 281] width 5 height 11
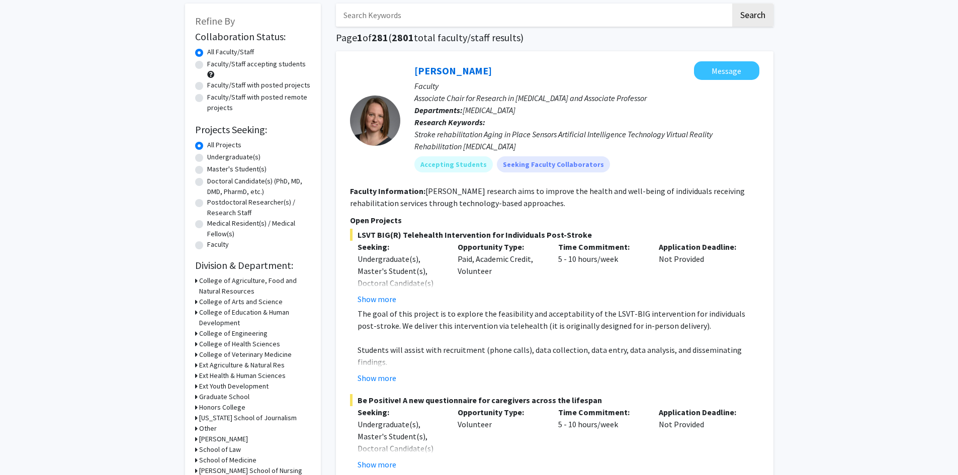
scroll to position [0, 0]
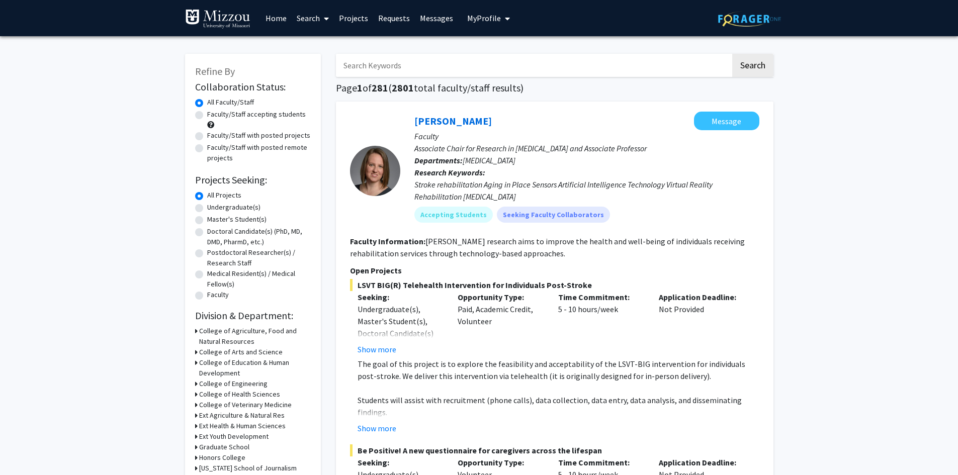
click at [501, 12] on span "My profile dropdown to access profile and logout" at bounding box center [505, 18] width 9 height 35
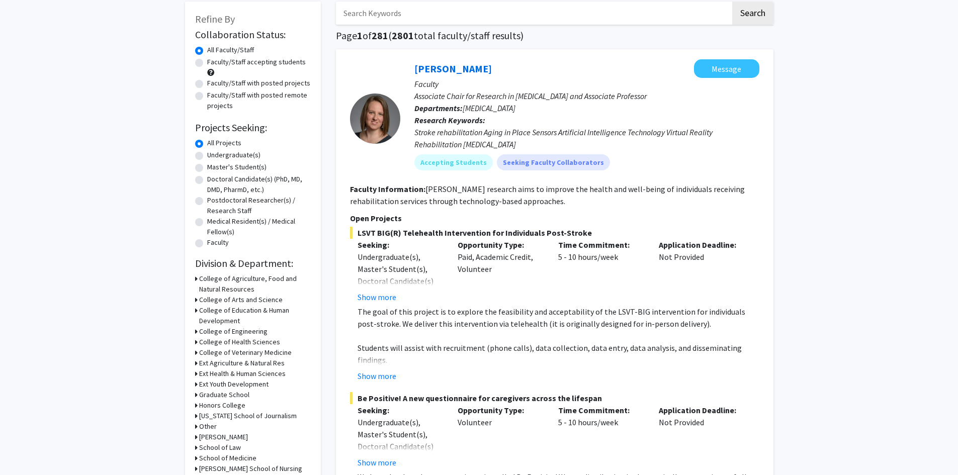
scroll to position [151, 0]
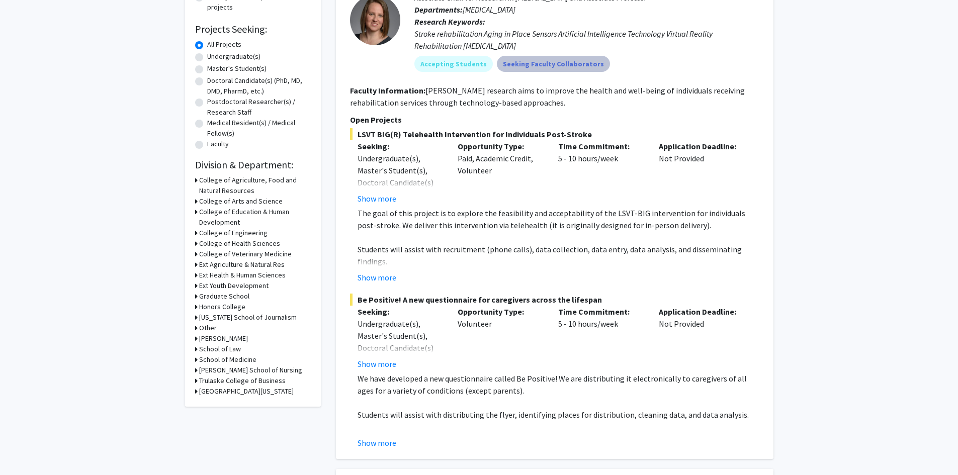
click at [537, 63] on mat-chip "Seeking Faculty Collaborators" at bounding box center [553, 64] width 113 height 16
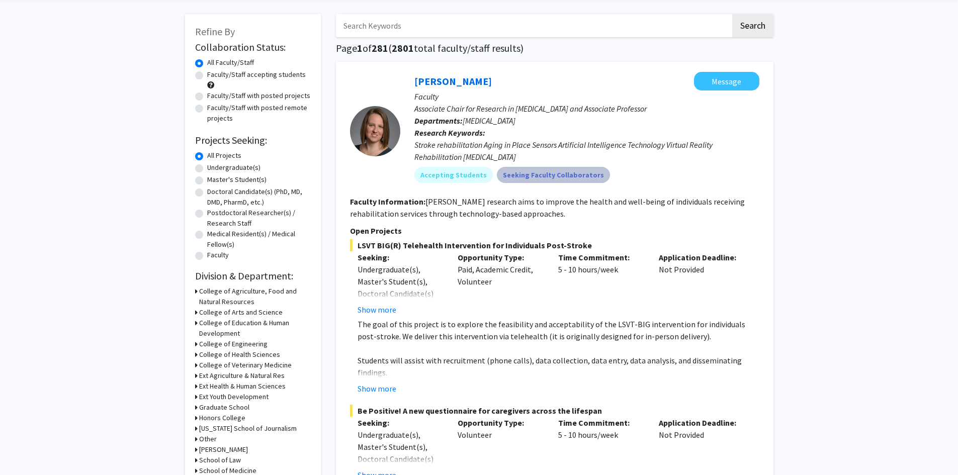
scroll to position [0, 0]
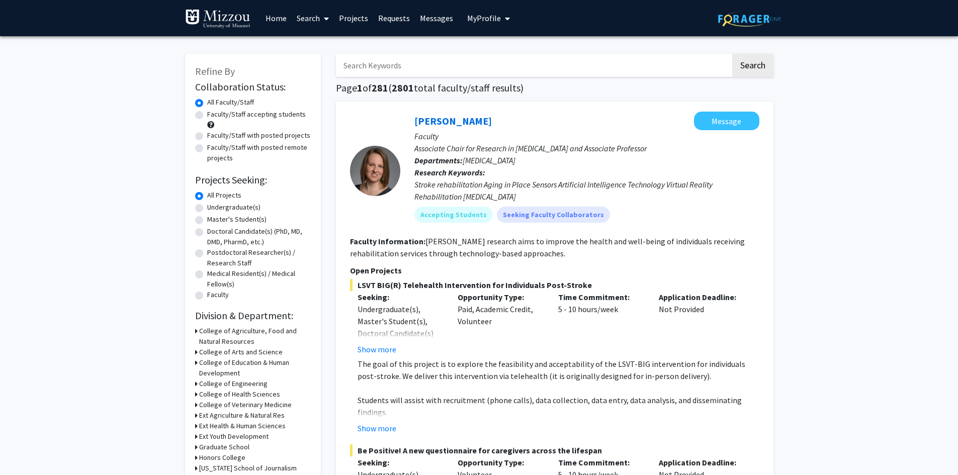
click at [245, 135] on label "Faculty/Staff with posted projects" at bounding box center [258, 135] width 103 height 11
click at [214, 135] on input "Faculty/Staff with posted projects" at bounding box center [210, 133] width 7 height 7
radio input "true"
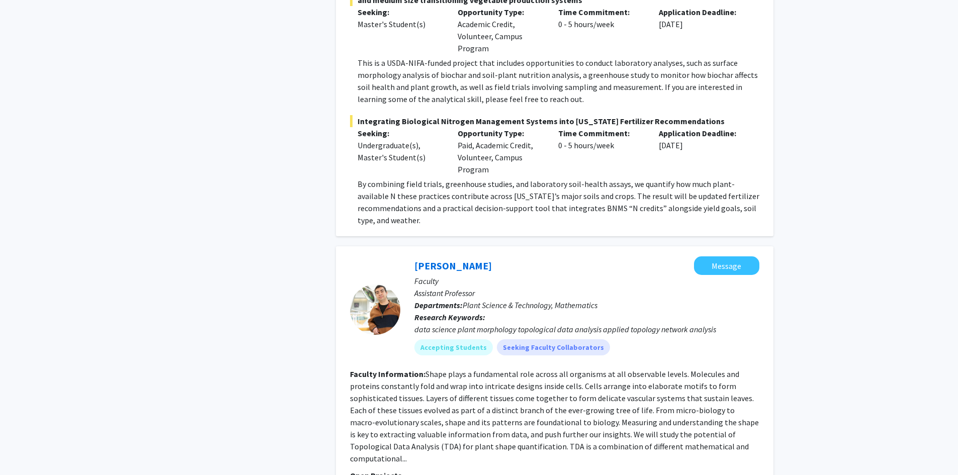
scroll to position [5036, 0]
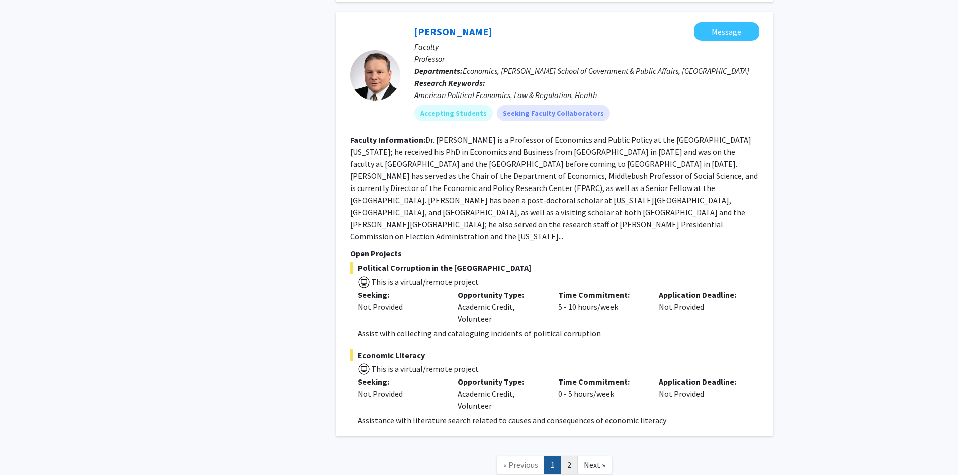
click at [570, 457] on link "2" at bounding box center [569, 466] width 17 height 18
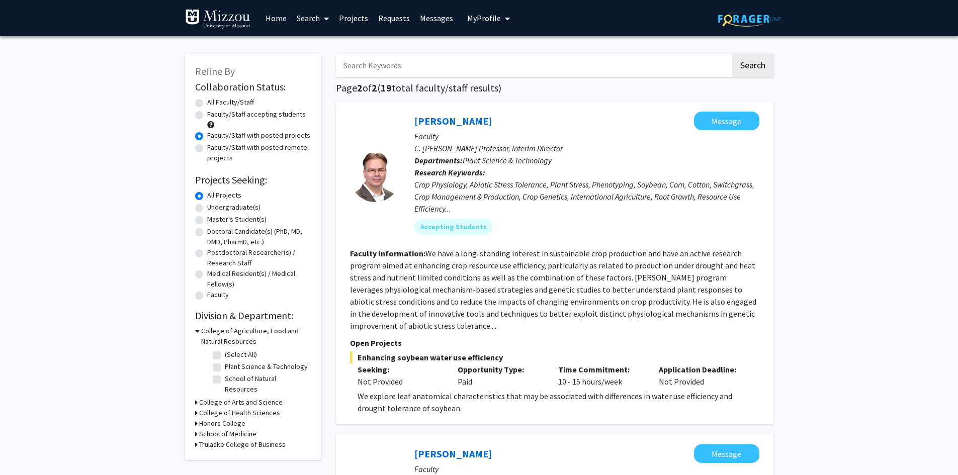
click at [198, 109] on div "All Faculty/Staff" at bounding box center [253, 103] width 116 height 12
click at [207, 104] on label "All Faculty/Staff" at bounding box center [230, 102] width 47 height 11
click at [207, 104] on input "All Faculty/Staff" at bounding box center [210, 100] width 7 height 7
radio input "true"
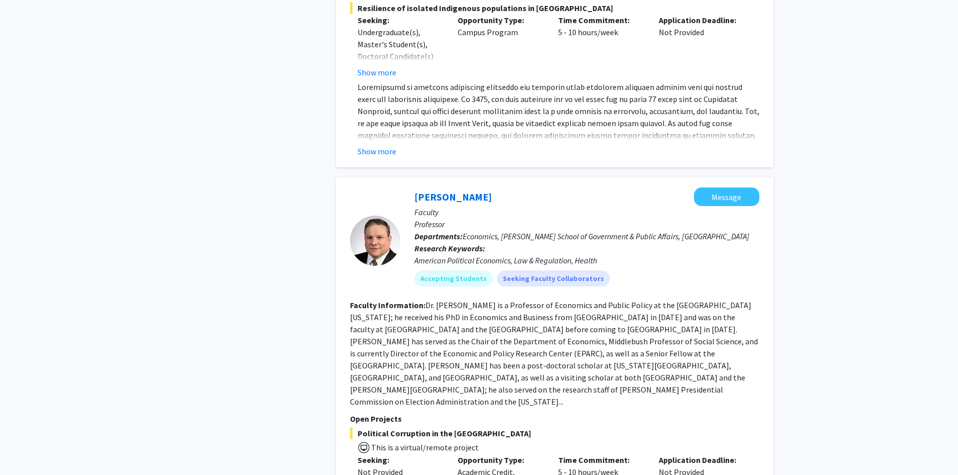
scroll to position [5036, 0]
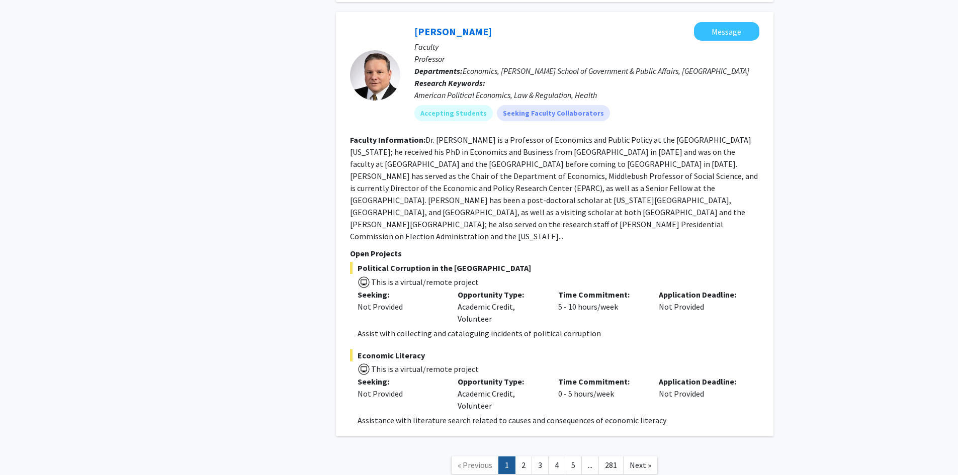
click at [608, 457] on link "281" at bounding box center [611, 466] width 25 height 18
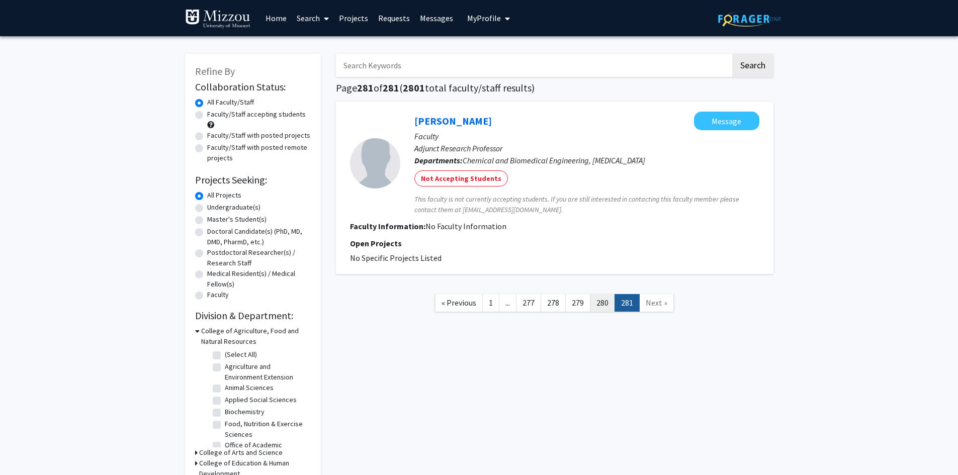
click at [597, 306] on link "280" at bounding box center [602, 303] width 25 height 18
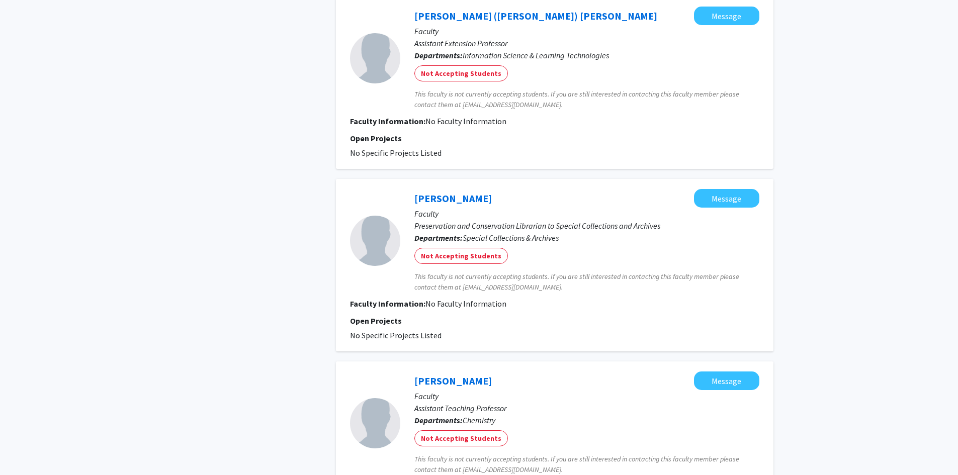
scroll to position [1549, 0]
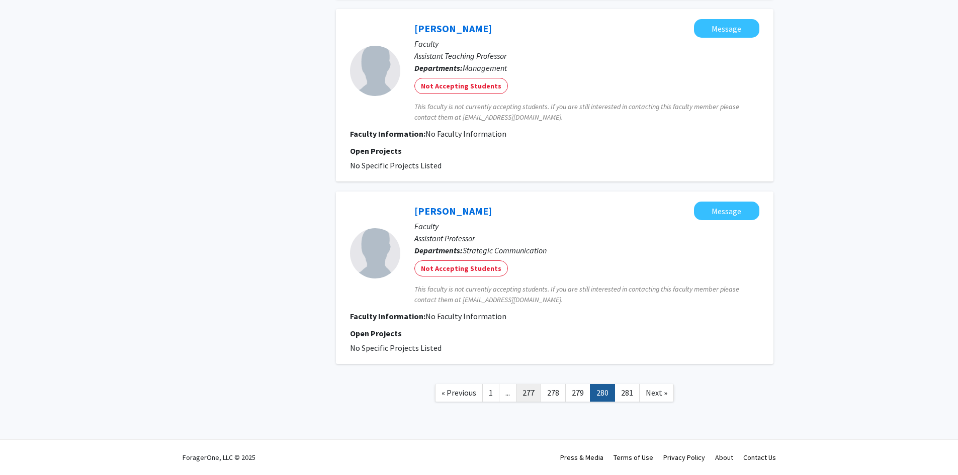
click at [534, 389] on link "277" at bounding box center [528, 393] width 25 height 18
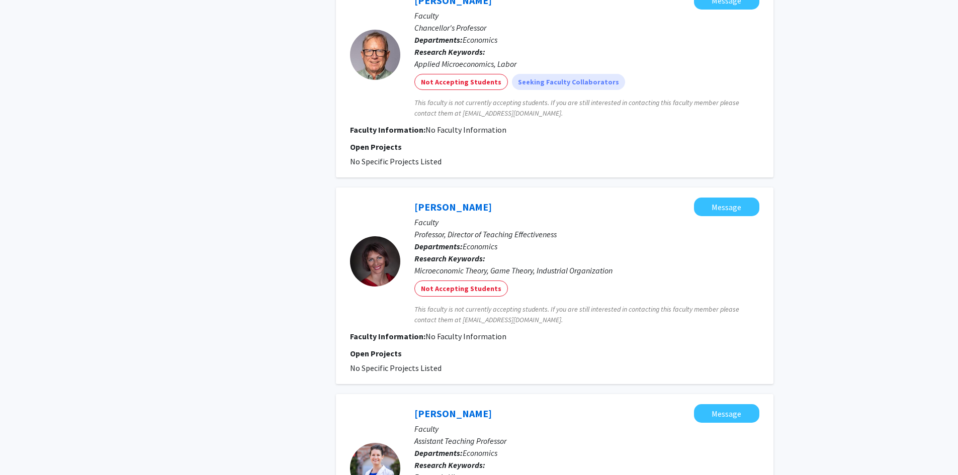
scroll to position [1867, 0]
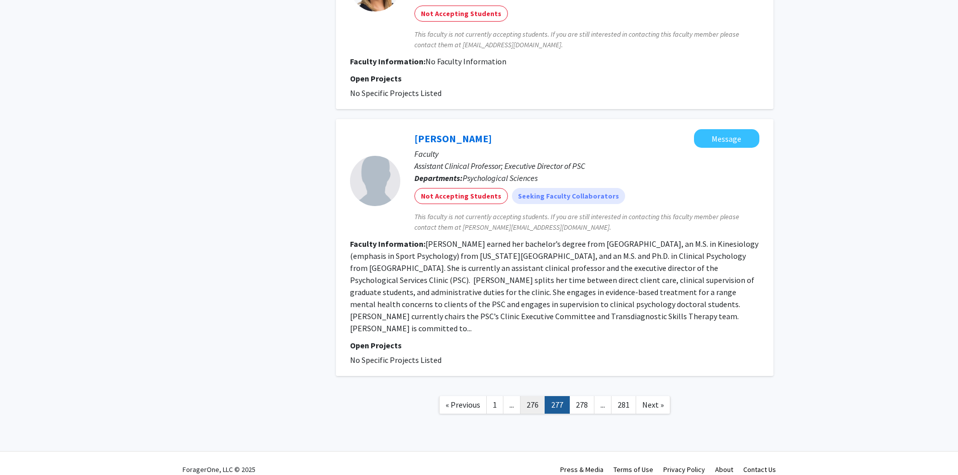
click at [536, 396] on link "276" at bounding box center [532, 405] width 25 height 18
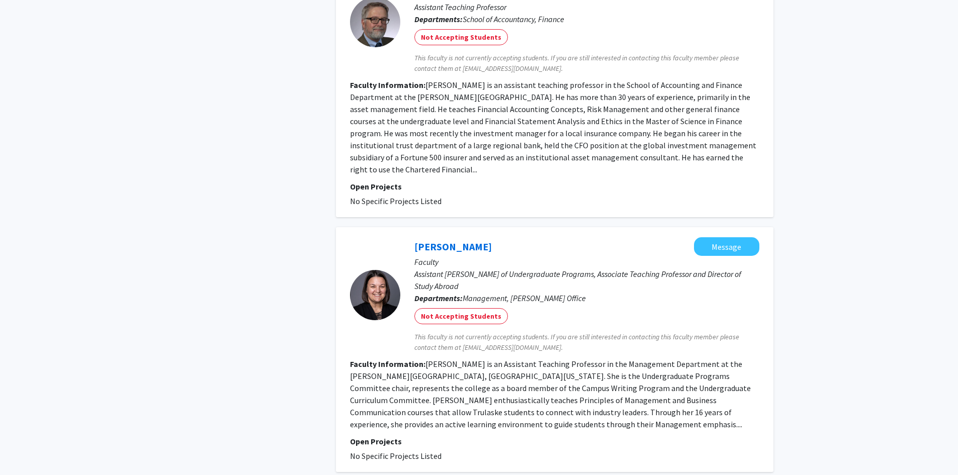
scroll to position [2265, 0]
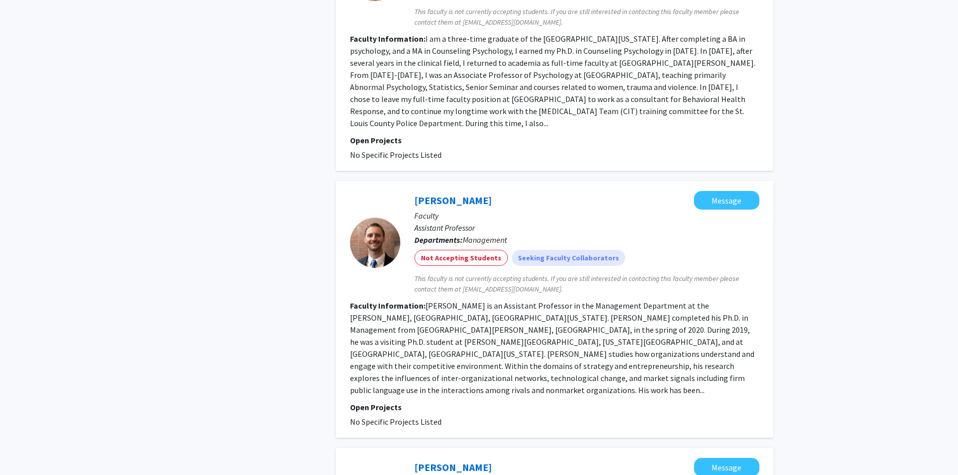
scroll to position [2145, 0]
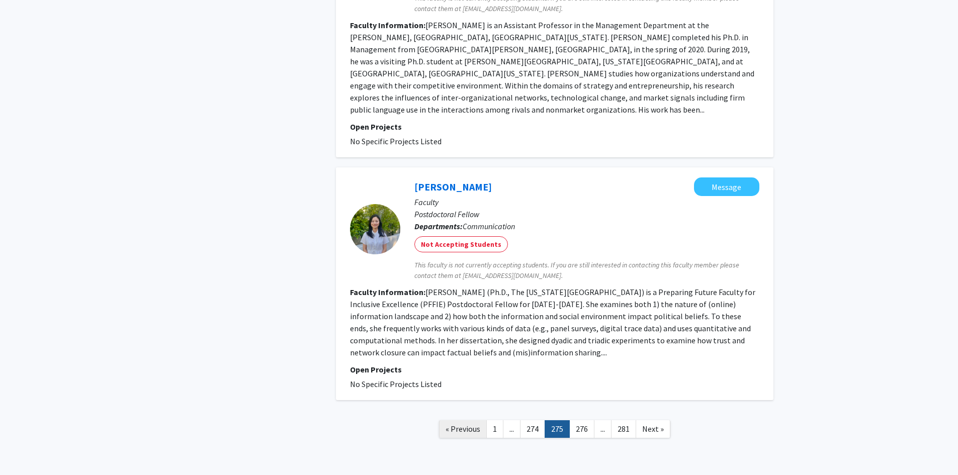
click at [472, 424] on span "« Previous" at bounding box center [463, 429] width 35 height 10
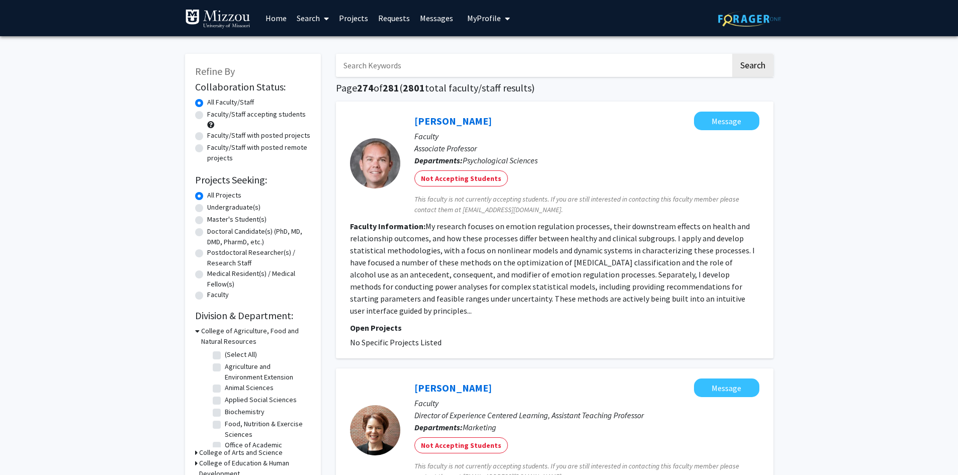
click at [484, 21] on span "My Profile" at bounding box center [484, 18] width 34 height 10
click at [501, 16] on span "My profile dropdown to access profile and logout" at bounding box center [505, 18] width 9 height 35
click at [360, 17] on link "Projects" at bounding box center [353, 18] width 39 height 35
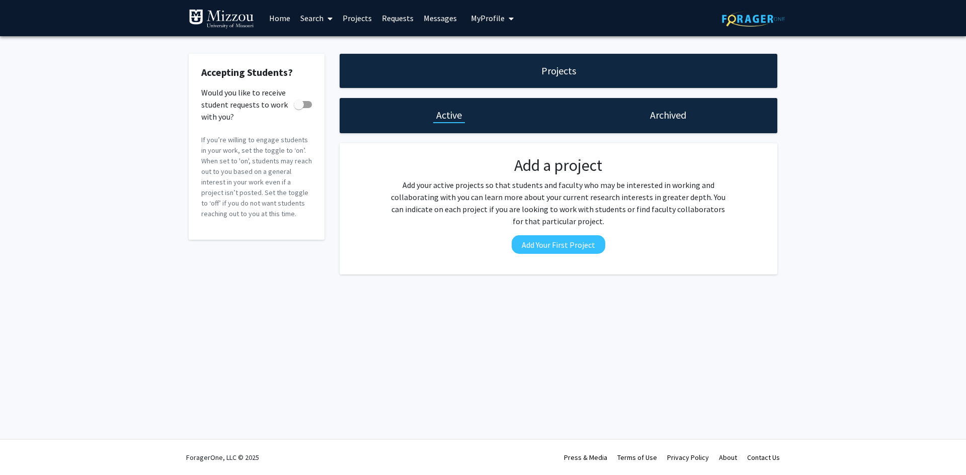
click at [278, 20] on link "Home" at bounding box center [279, 18] width 31 height 35
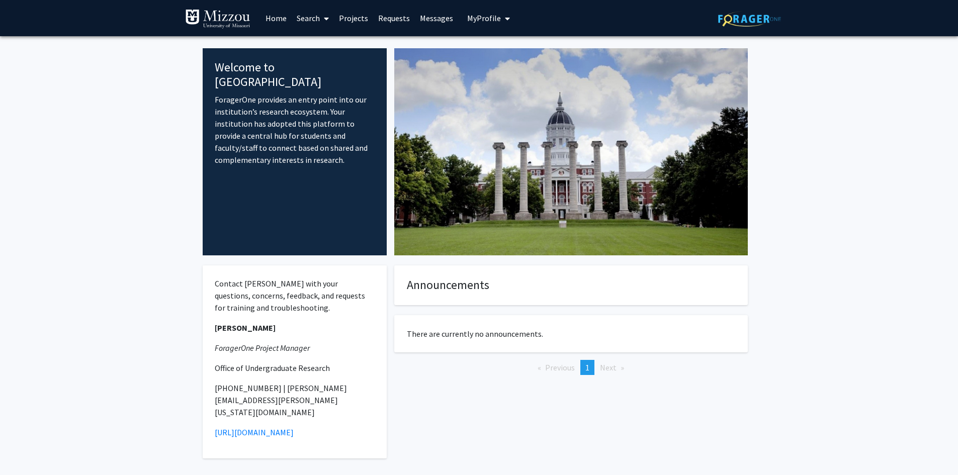
click at [325, 18] on icon at bounding box center [326, 19] width 5 height 8
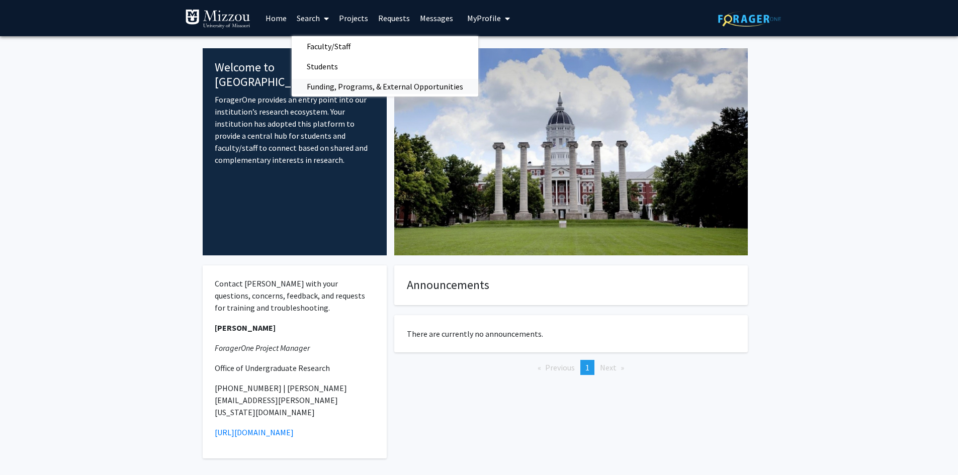
click at [334, 88] on span "Funding, Programs, & External Opportunities" at bounding box center [385, 86] width 187 height 20
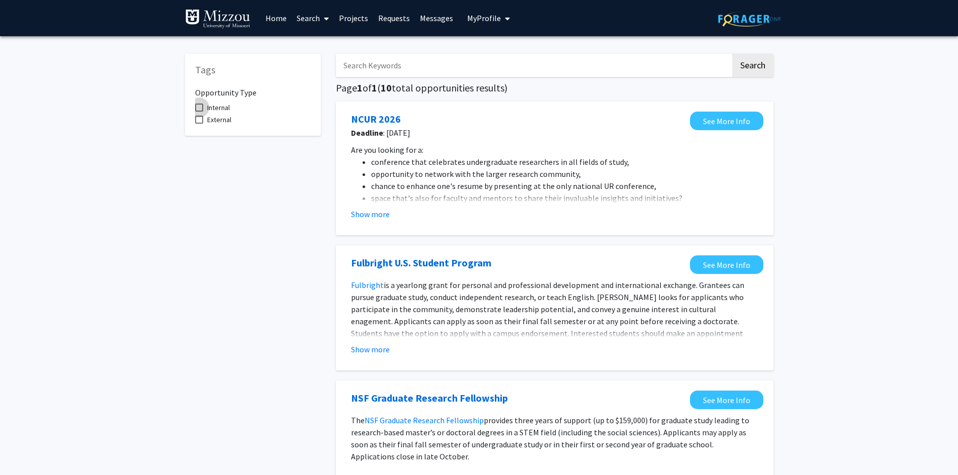
click at [219, 108] on span "Internal" at bounding box center [218, 108] width 23 height 12
click at [199, 112] on input "Internal" at bounding box center [199, 112] width 1 height 1
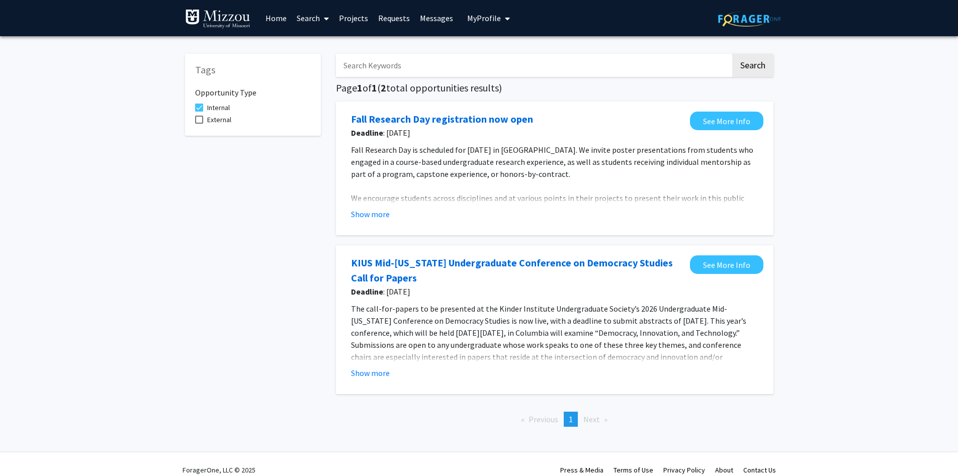
click at [223, 112] on span "Internal" at bounding box center [218, 108] width 23 height 12
click at [199, 112] on input "Internal" at bounding box center [199, 112] width 1 height 1
checkbox input "false"
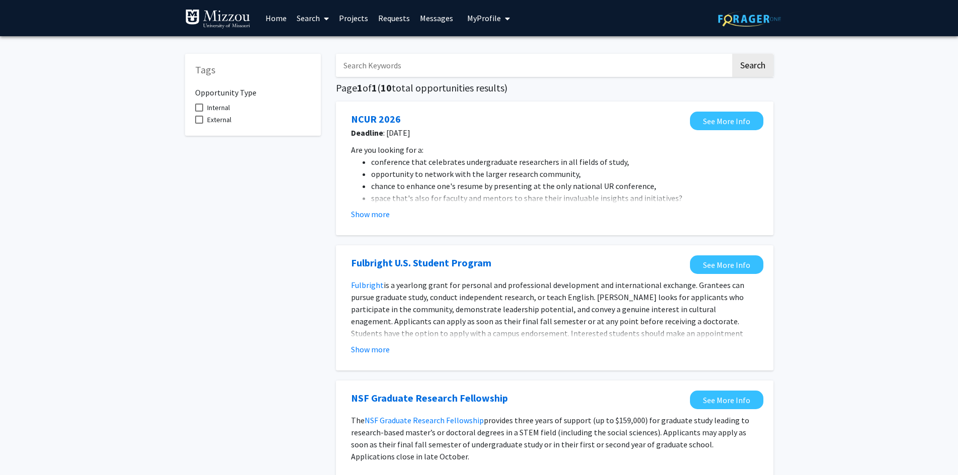
click at [224, 125] on span "External" at bounding box center [219, 120] width 24 height 12
click at [199, 124] on input "External" at bounding box center [199, 124] width 1 height 1
click at [224, 120] on span "External" at bounding box center [219, 120] width 24 height 12
click at [199, 124] on input "External" at bounding box center [199, 124] width 1 height 1
checkbox input "false"
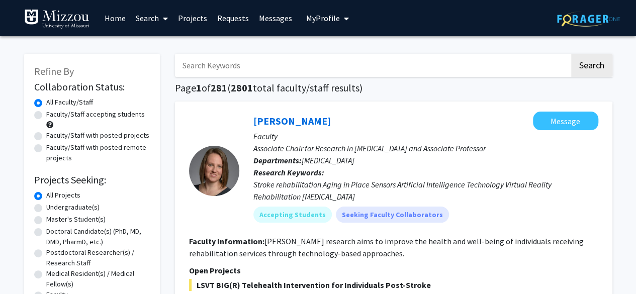
click at [227, 23] on link "Requests" at bounding box center [233, 18] width 42 height 35
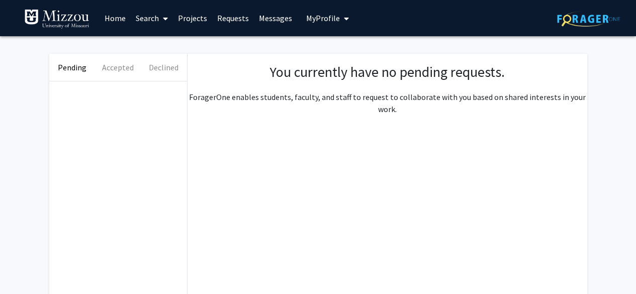
click at [254, 14] on link "Messages" at bounding box center [275, 18] width 43 height 35
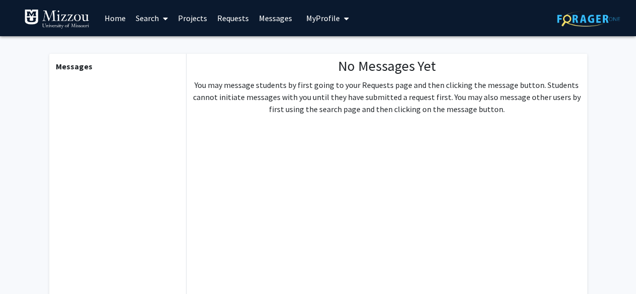
click at [340, 14] on span "My profile dropdown to access profile and logout" at bounding box center [344, 18] width 9 height 35
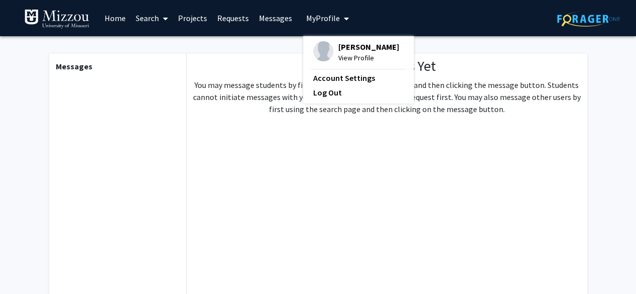
click at [163, 15] on icon at bounding box center [165, 19] width 5 height 8
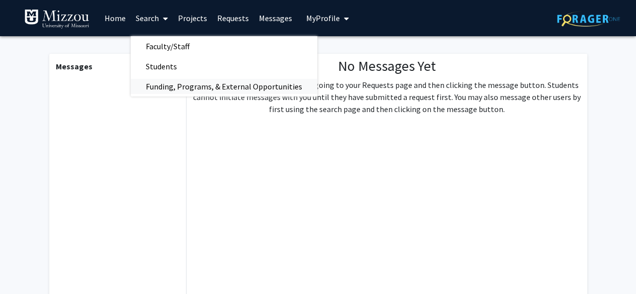
click at [175, 87] on span "Funding, Programs, & External Opportunities" at bounding box center [224, 86] width 187 height 20
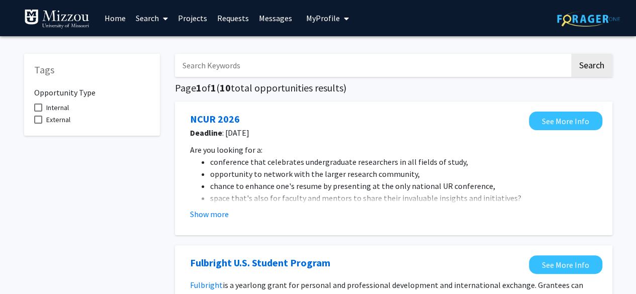
click at [153, 15] on link "Search" at bounding box center [152, 18] width 42 height 35
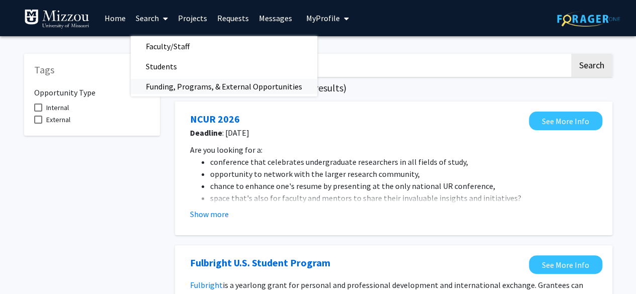
click at [179, 88] on span "Funding, Programs, & External Opportunities" at bounding box center [224, 86] width 187 height 20
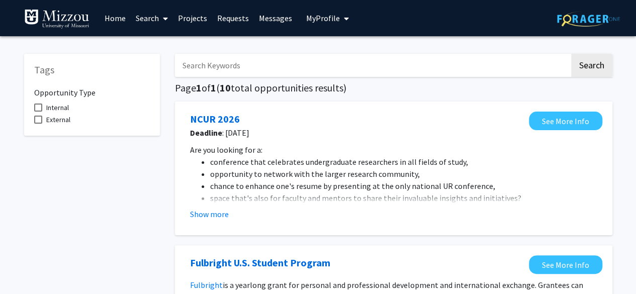
click at [132, 17] on link "Search" at bounding box center [152, 18] width 42 height 35
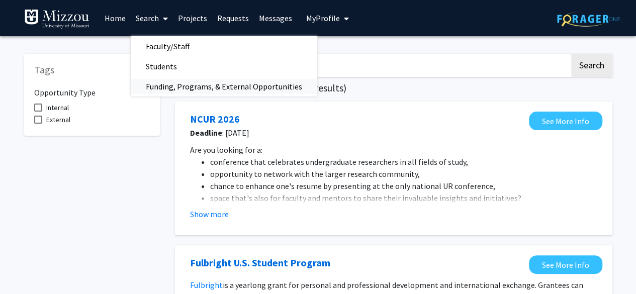
click at [172, 78] on span "Funding, Programs, & External Opportunities" at bounding box center [224, 86] width 187 height 20
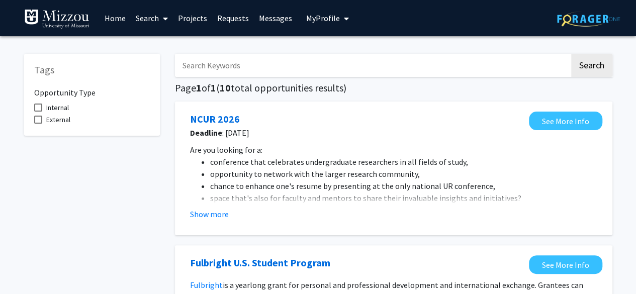
click at [153, 17] on link "Search" at bounding box center [152, 18] width 42 height 35
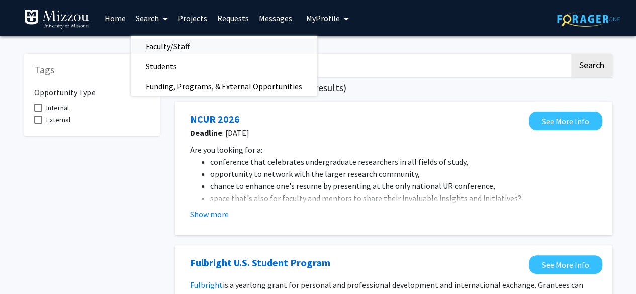
click at [165, 41] on span "Faculty/Staff" at bounding box center [168, 46] width 74 height 20
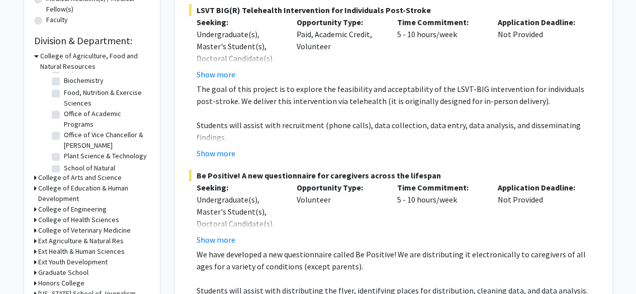
scroll to position [57, 0]
click at [38, 58] on div "College of Agriculture, Food and Natural Resources" at bounding box center [92, 61] width 116 height 21
click at [37, 56] on icon at bounding box center [36, 56] width 5 height 11
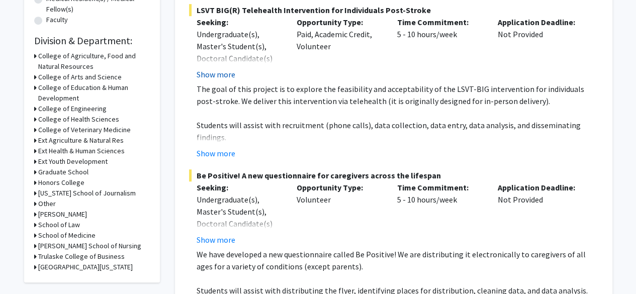
click at [217, 77] on button "Show more" at bounding box center [216, 74] width 39 height 12
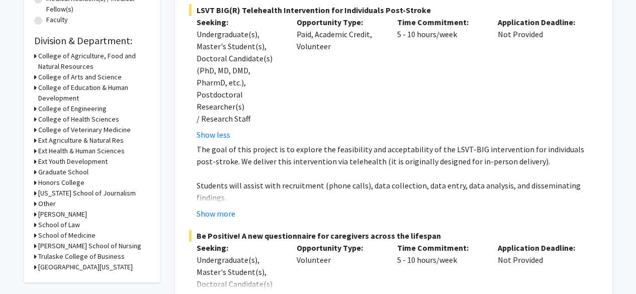
scroll to position [258, 0]
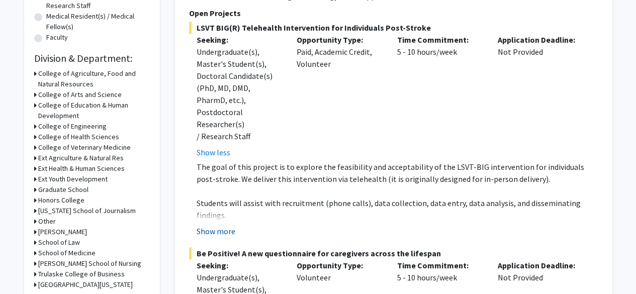
click at [229, 225] on button "Show more" at bounding box center [216, 231] width 39 height 12
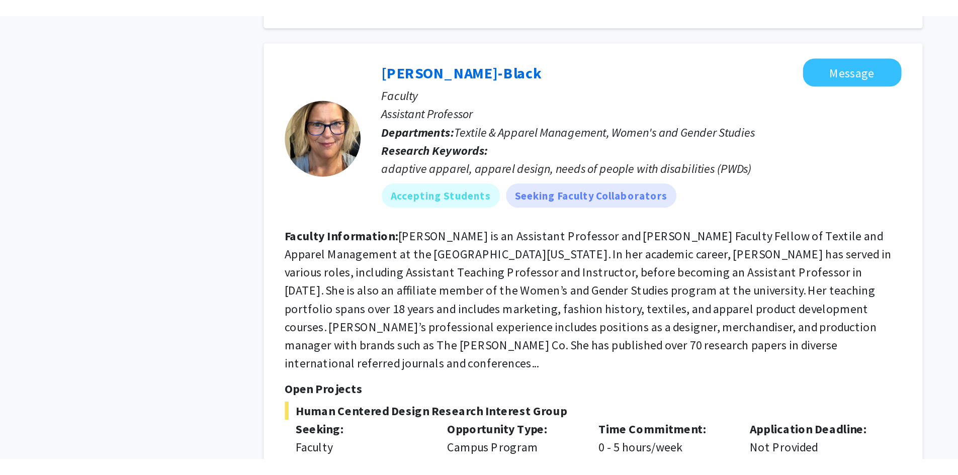
scroll to position [687, 0]
